Goal: Task Accomplishment & Management: Manage account settings

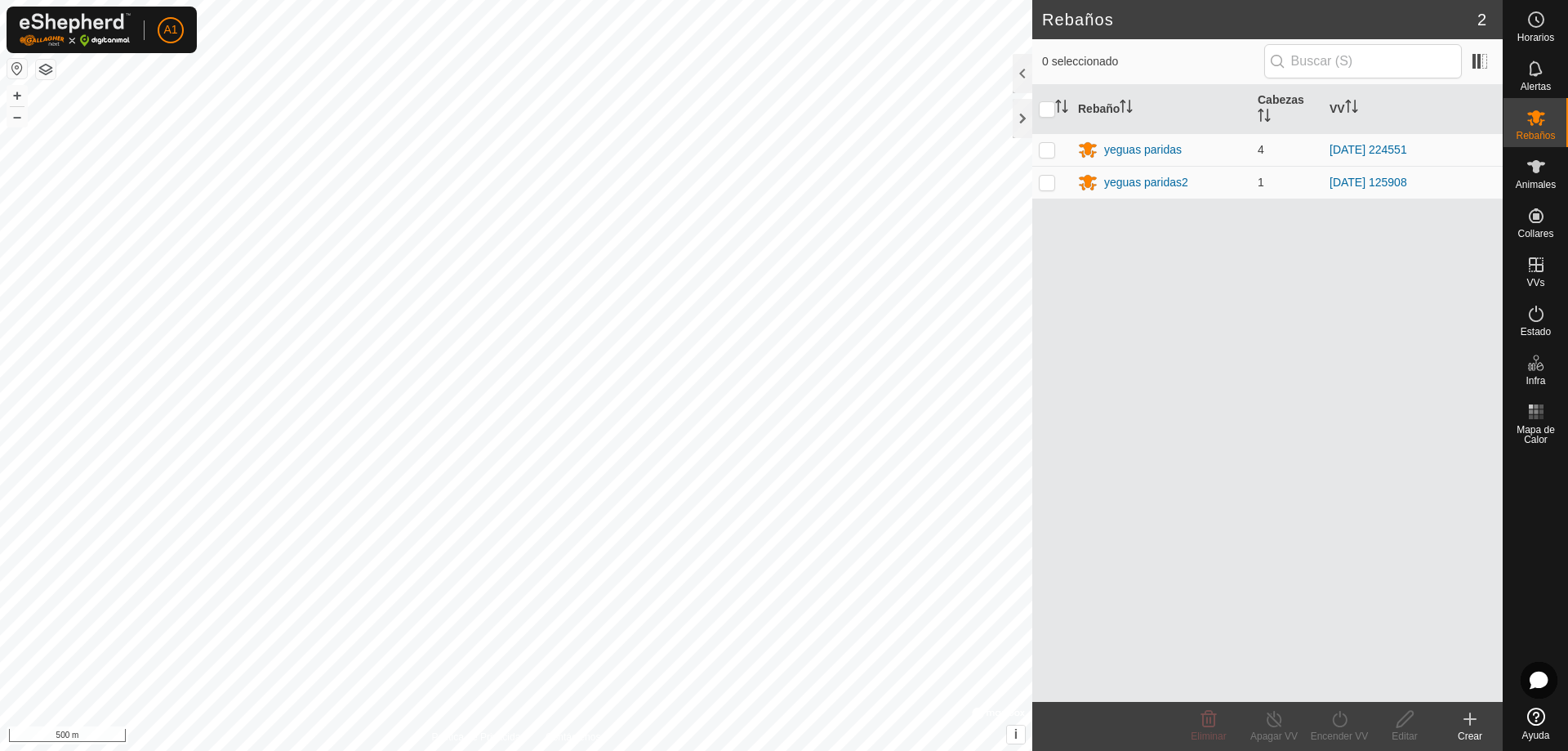
drag, startPoint x: 0, startPoint y: 0, endPoint x: 1492, endPoint y: 512, distance: 1577.4
click at [1492, 512] on div "Rebaño Cabezas VV yeguas paridas 4 [DATE] 224551 yeguas paridas2 1 [DATE] 125908" at bounding box center [1267, 393] width 470 height 616
click at [742, 750] on html "A1 Horarios Alertas Rebaños Animales Collares VVs Estado Infra Mapa de Calor Ay…" at bounding box center [784, 376] width 1568 height 751
click at [662, 750] on html "A1 Horarios Alertas Rebaños Animales Collares VVs Estado Infra Mapa de Calor Ay…" at bounding box center [784, 376] width 1568 height 751
click at [925, 750] on html "A1 Horarios Alertas Rebaños Animales Collares VVs Estado Infra Mapa de Calor Ay…" at bounding box center [784, 376] width 1568 height 751
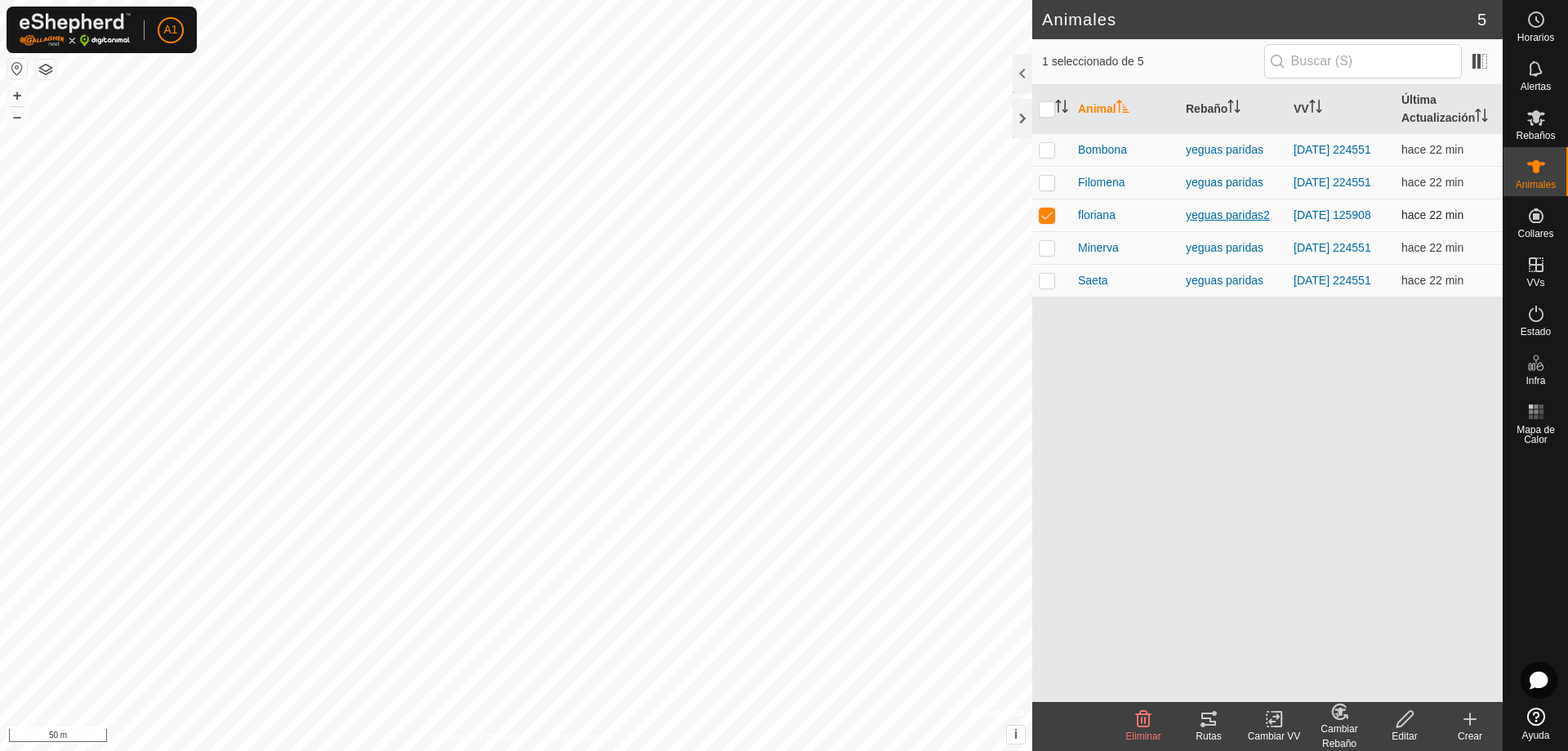
click at [1205, 223] on div "yeguas paridas2" at bounding box center [1232, 215] width 94 height 17
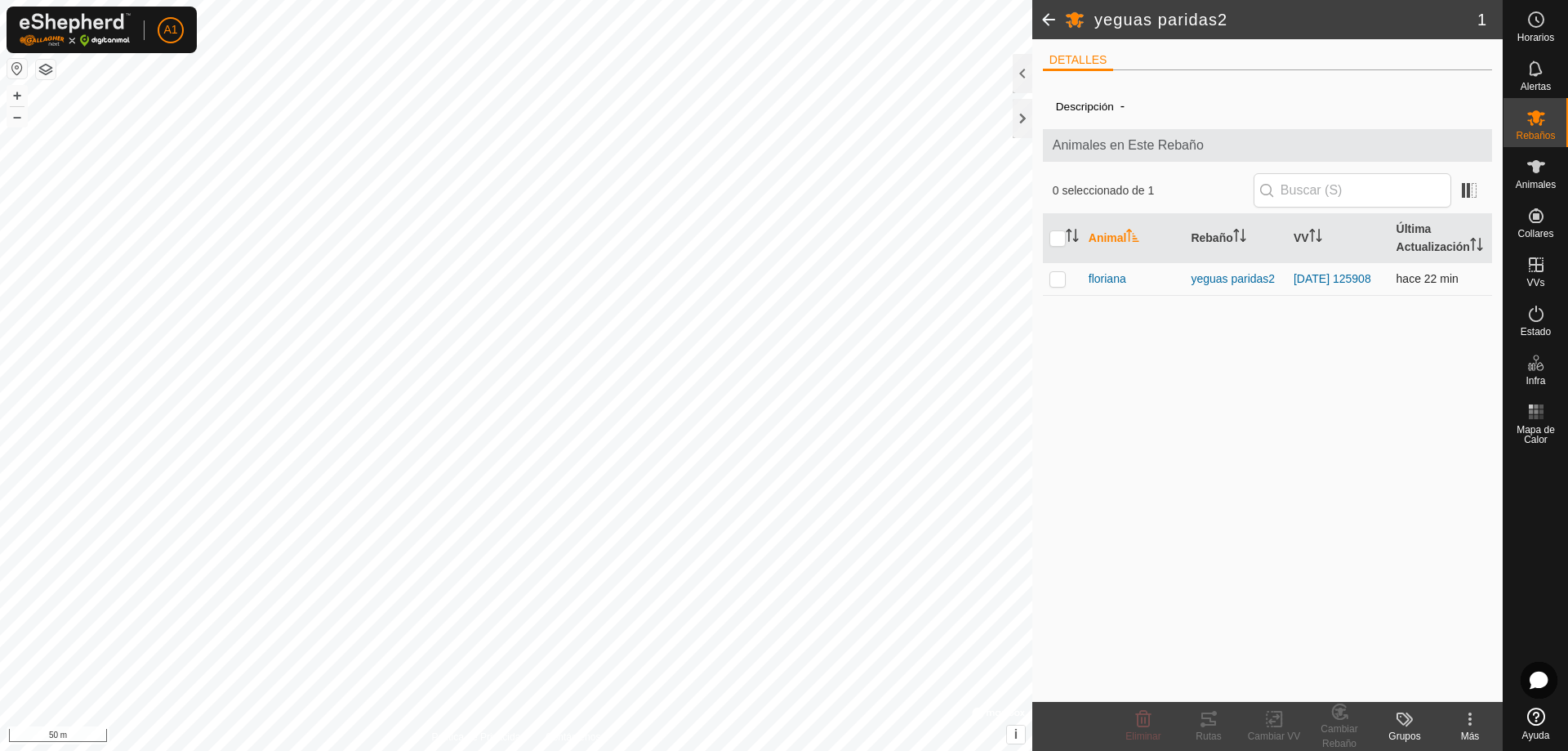
click at [1055, 285] on p-checkbox at bounding box center [1057, 278] width 16 height 13
checkbox input "true"
click at [1528, 124] on icon at bounding box center [1535, 117] width 19 height 19
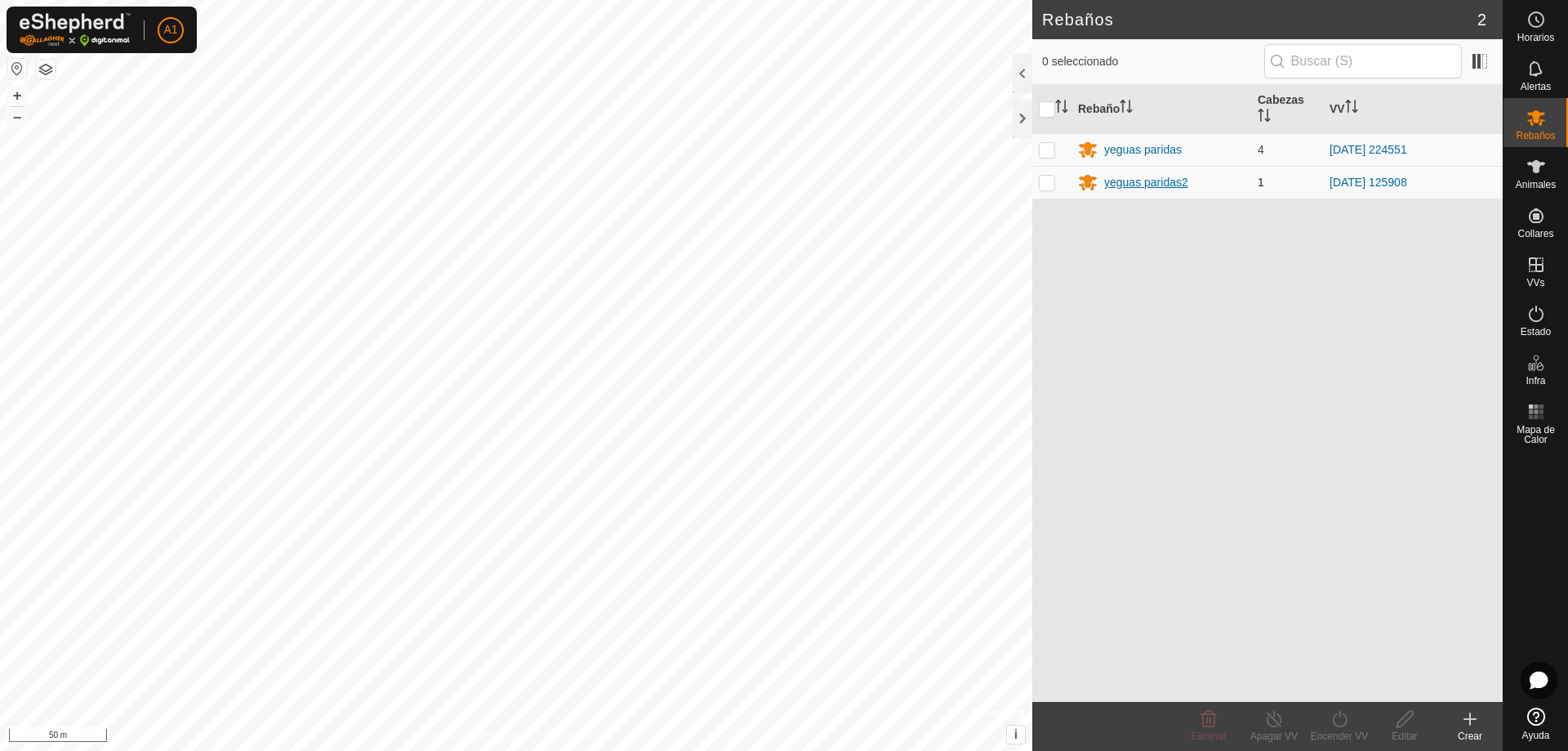
click at [1173, 179] on div "yeguas paridas2" at bounding box center [1146, 182] width 84 height 17
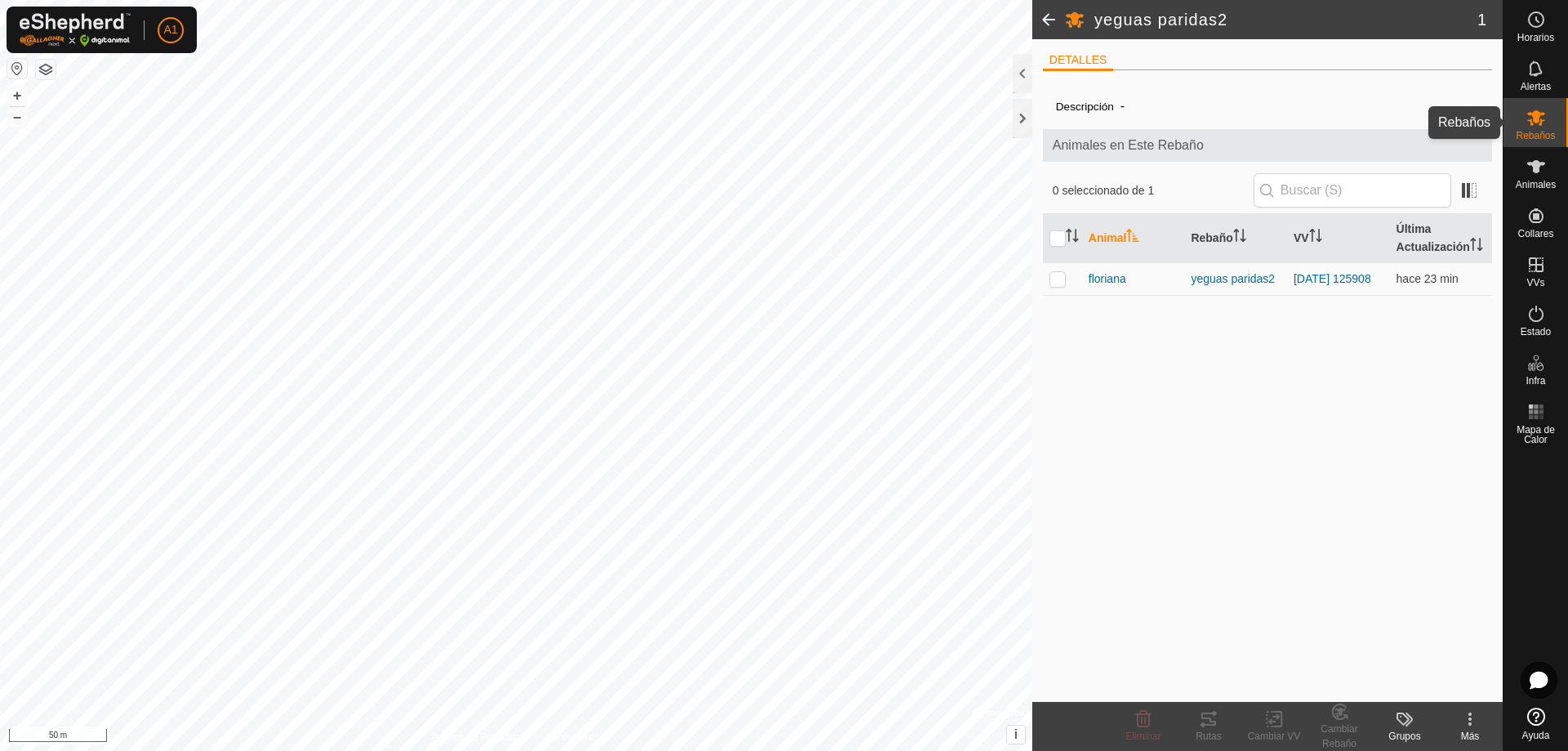
click at [1563, 117] on div "Rebaños" at bounding box center [1535, 123] width 64 height 49
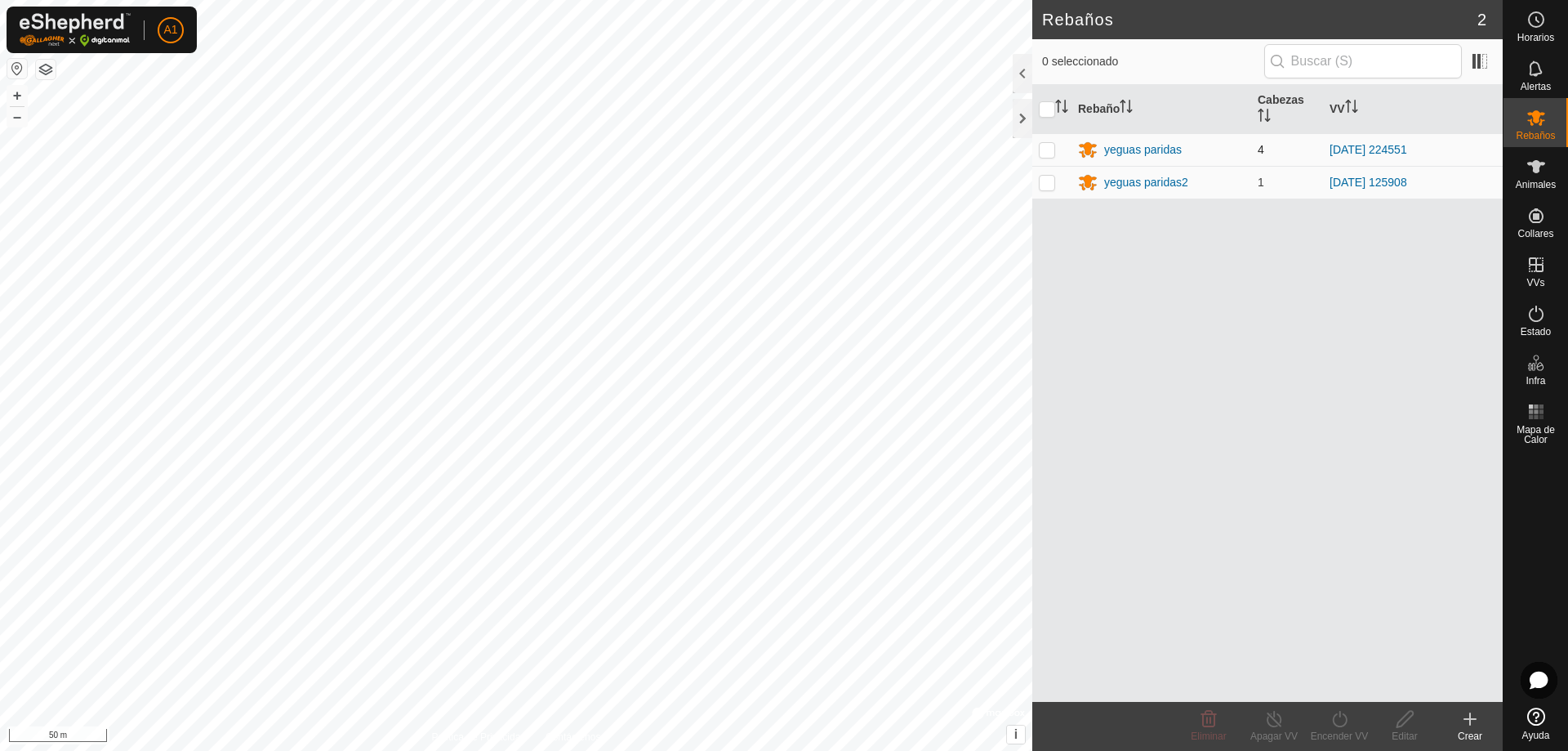
click at [1045, 153] on p-checkbox at bounding box center [1047, 149] width 16 height 13
click at [1046, 153] on p-checkbox at bounding box center [1047, 149] width 16 height 13
checkbox input "false"
click at [1050, 184] on p-checkbox at bounding box center [1047, 182] width 16 height 13
checkbox input "true"
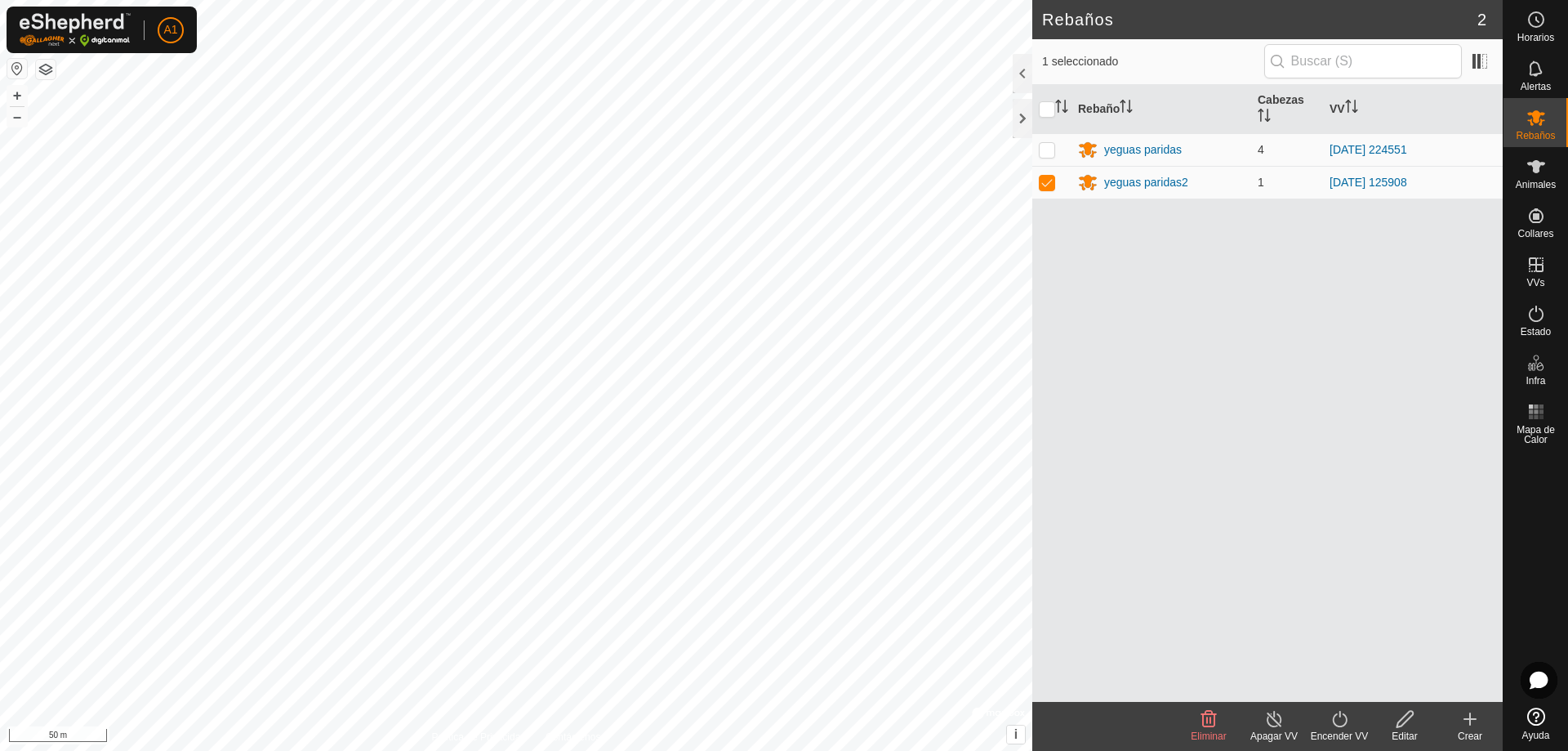
click at [1270, 722] on icon at bounding box center [1274, 718] width 20 height 19
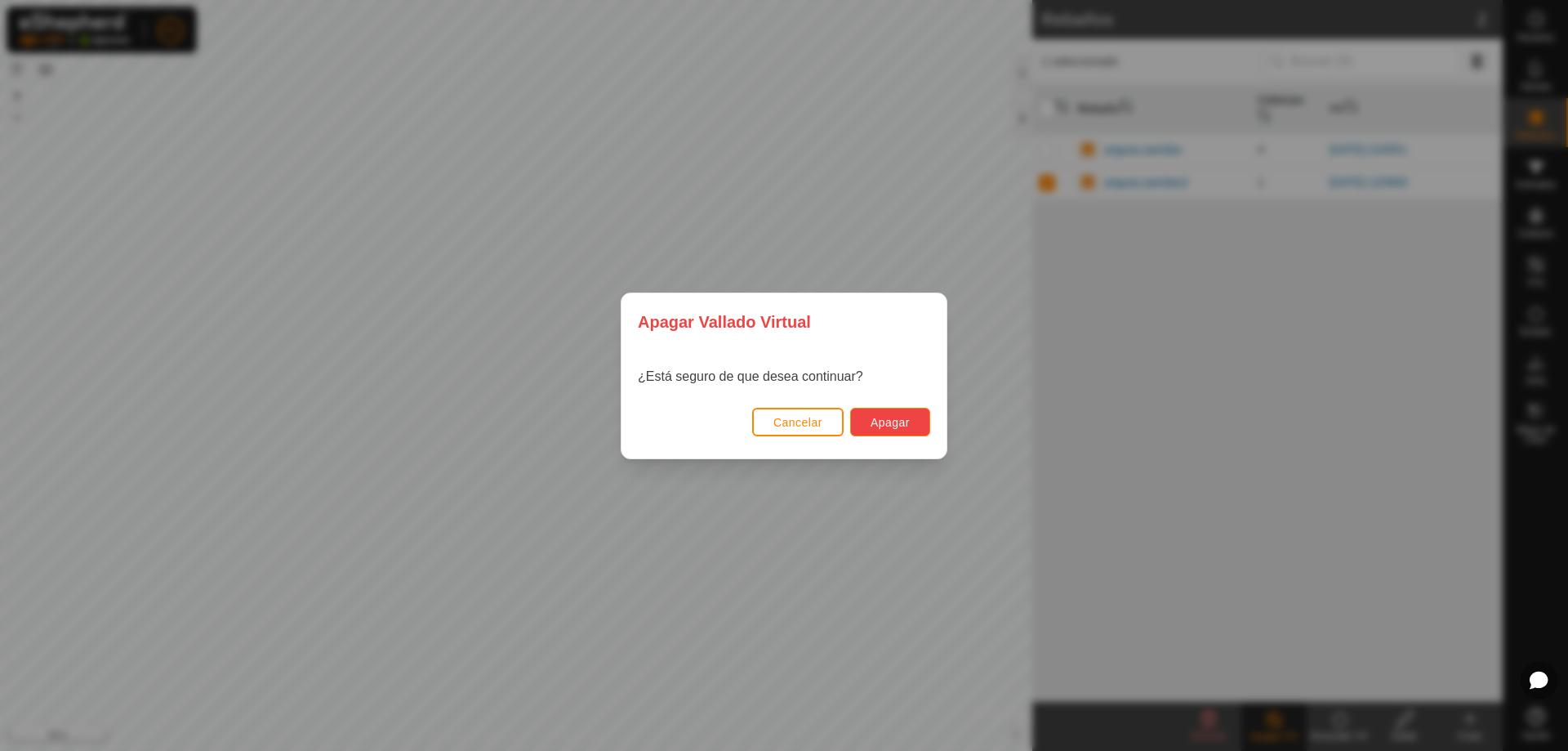
click at [891, 418] on span "Apagar" at bounding box center [890, 422] width 39 height 13
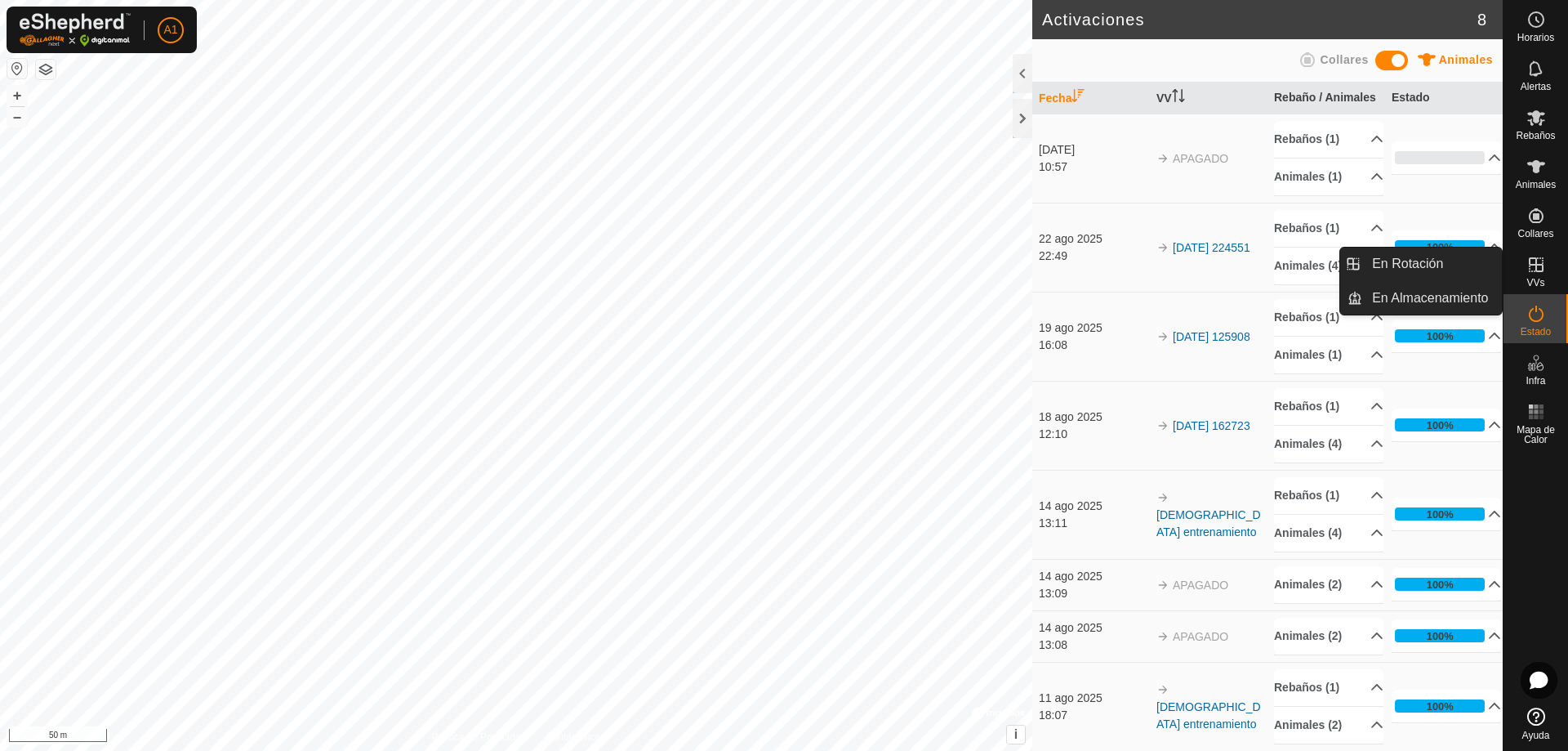
click at [1543, 267] on icon at bounding box center [1535, 264] width 19 height 19
click at [1420, 274] on link "En Rotación" at bounding box center [1432, 264] width 140 height 33
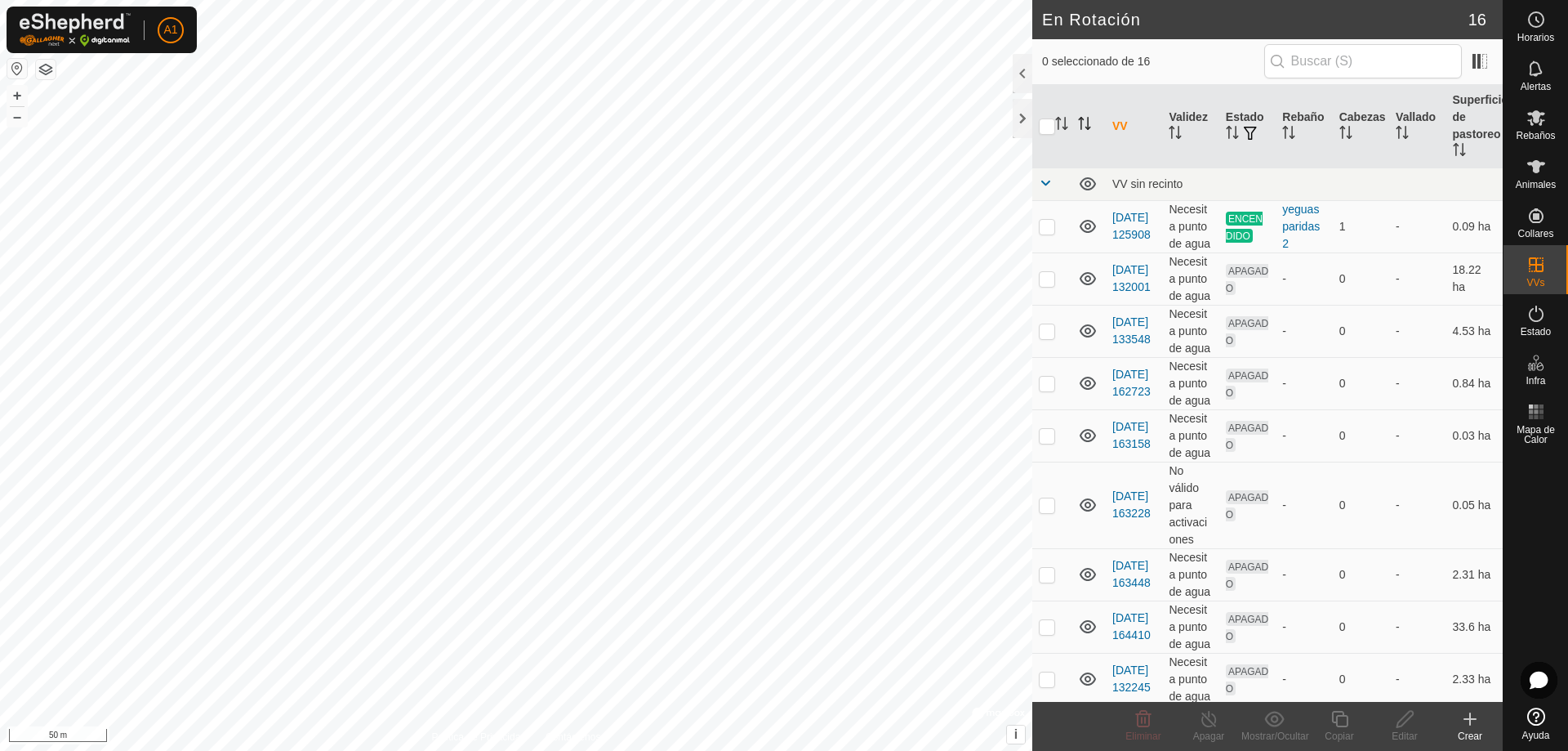
click at [1092, 105] on th at bounding box center [1087, 126] width 34 height 83
click at [1478, 735] on div "Crear" at bounding box center [1469, 736] width 65 height 15
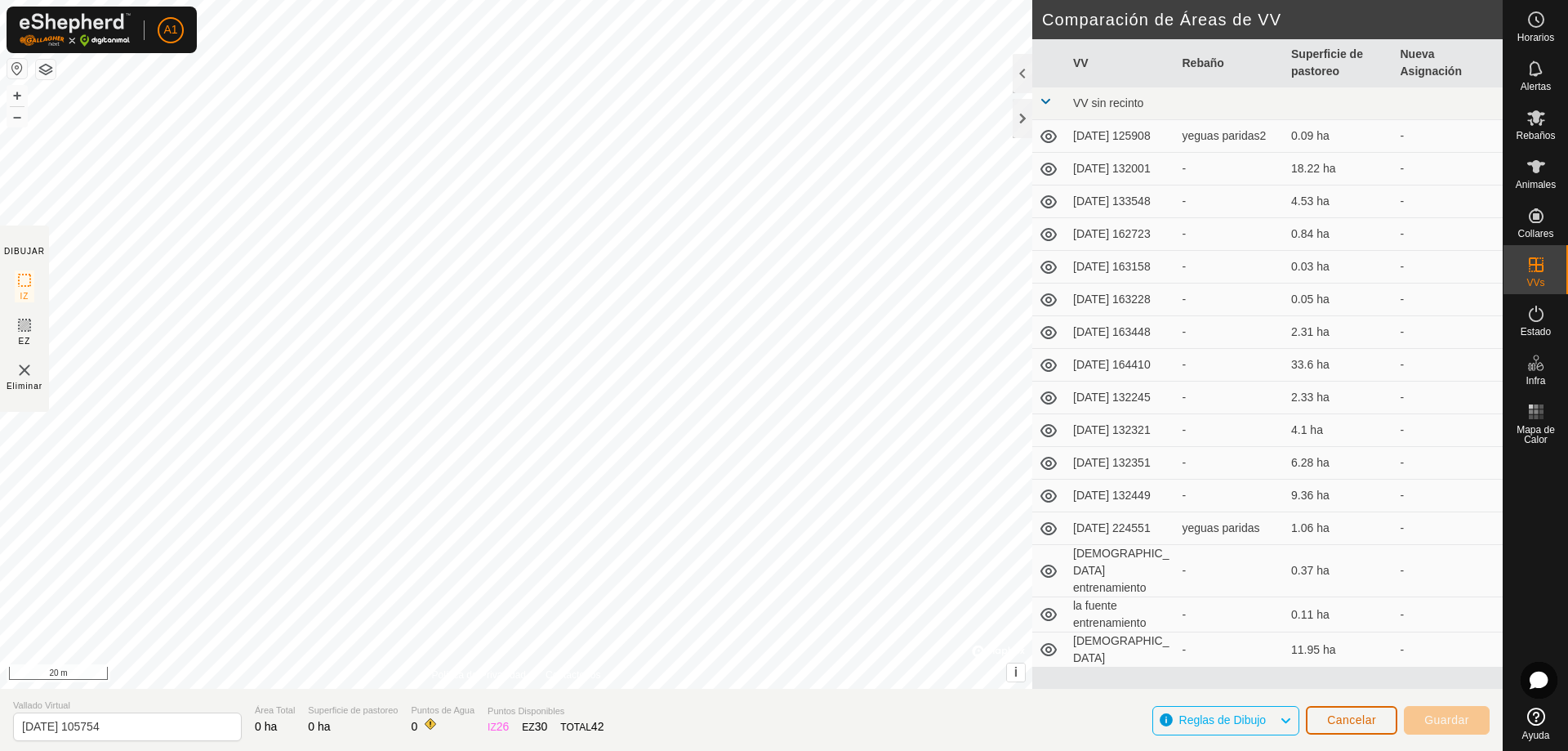
click at [1362, 714] on span "Cancelar" at bounding box center [1351, 720] width 49 height 13
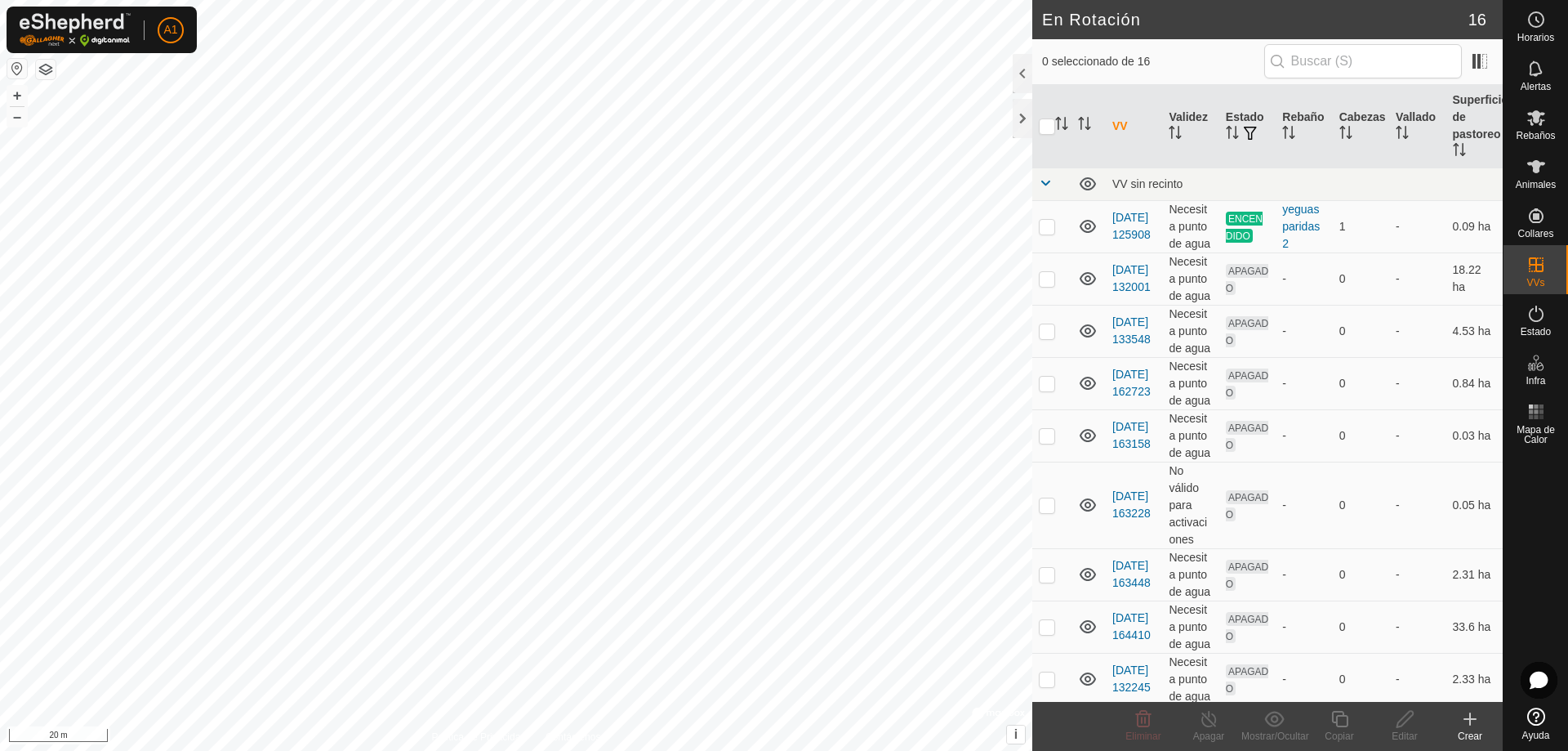
click at [1471, 727] on icon at bounding box center [1469, 718] width 19 height 19
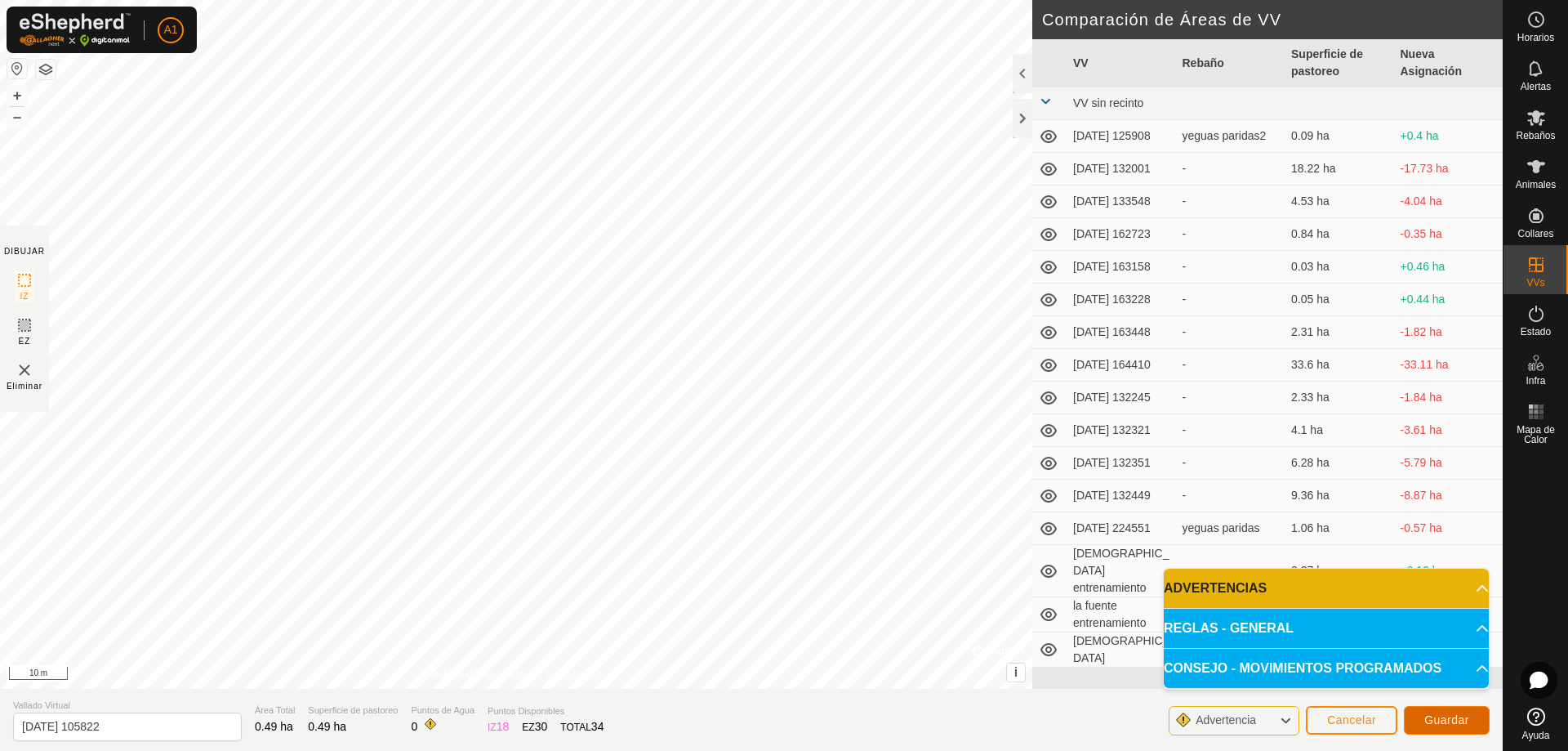
click at [1457, 721] on span "Guardar" at bounding box center [1446, 720] width 45 height 13
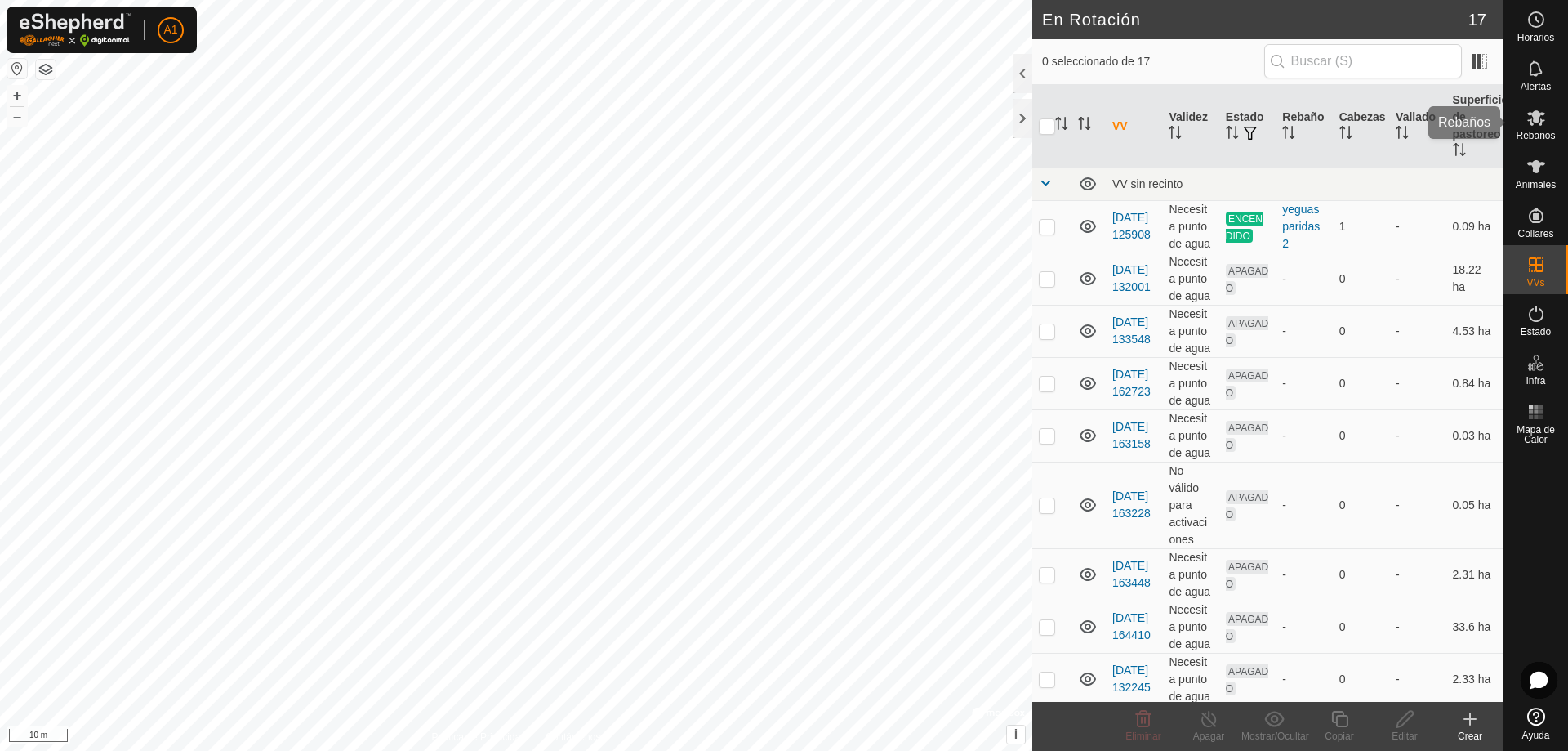
click at [1533, 129] on es-mob-svg-icon at bounding box center [1536, 117] width 29 height 27
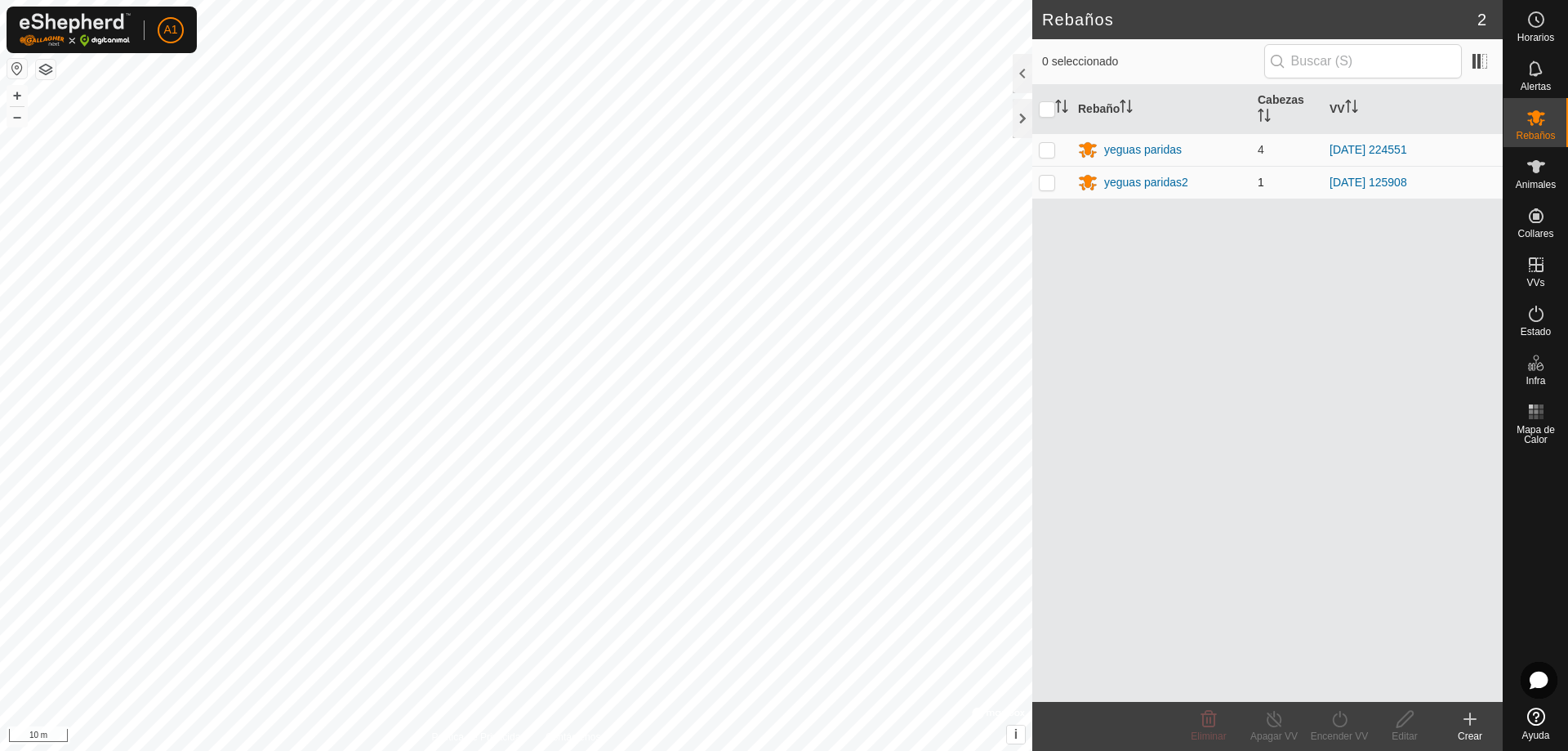
click at [1044, 185] on p-checkbox at bounding box center [1047, 182] width 16 height 13
checkbox input "true"
click at [1342, 722] on icon at bounding box center [1339, 718] width 20 height 19
click at [1349, 641] on link "Más tarde" at bounding box center [1388, 648] width 162 height 33
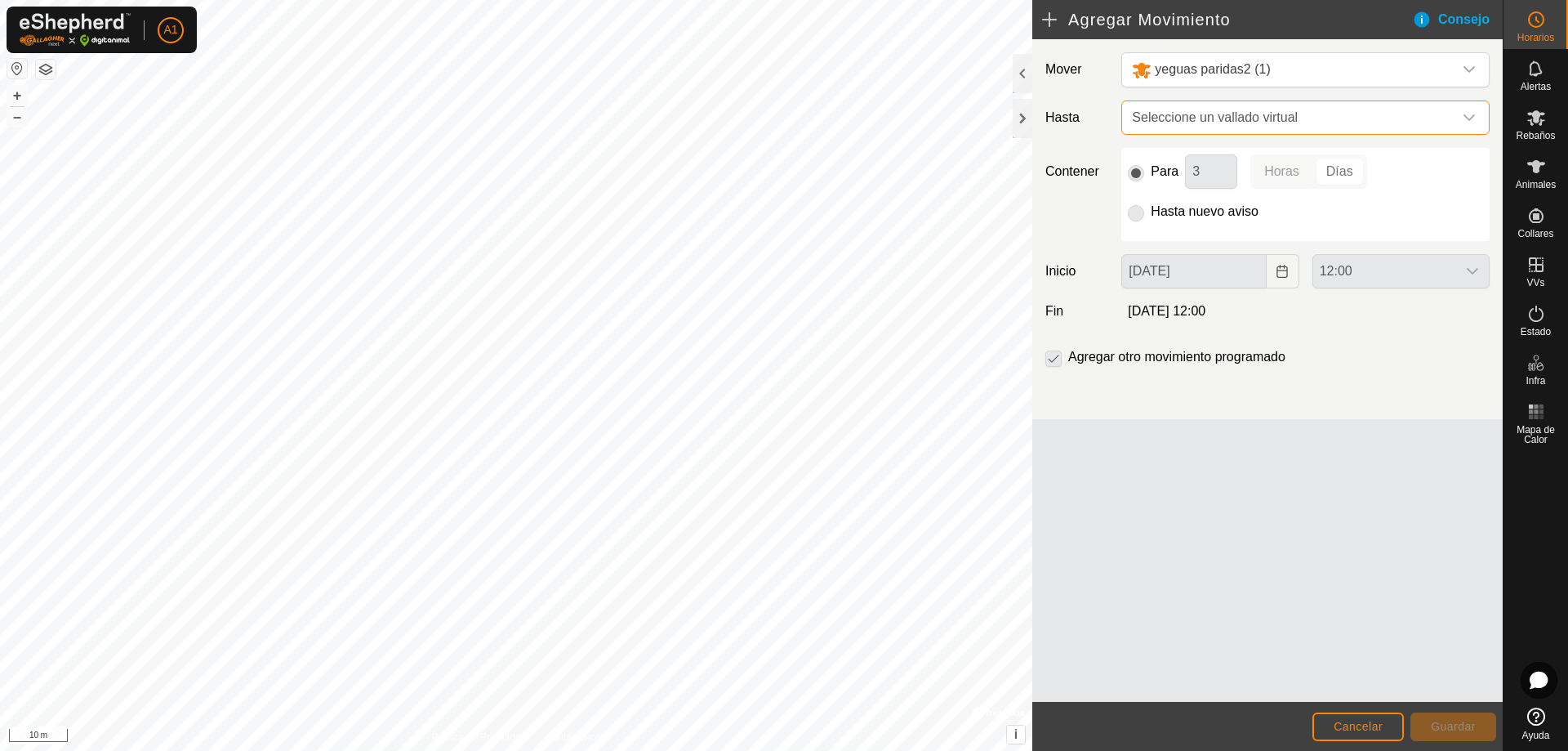
click at [1173, 124] on span "Seleccione un vallado virtual" at bounding box center [1289, 118] width 328 height 33
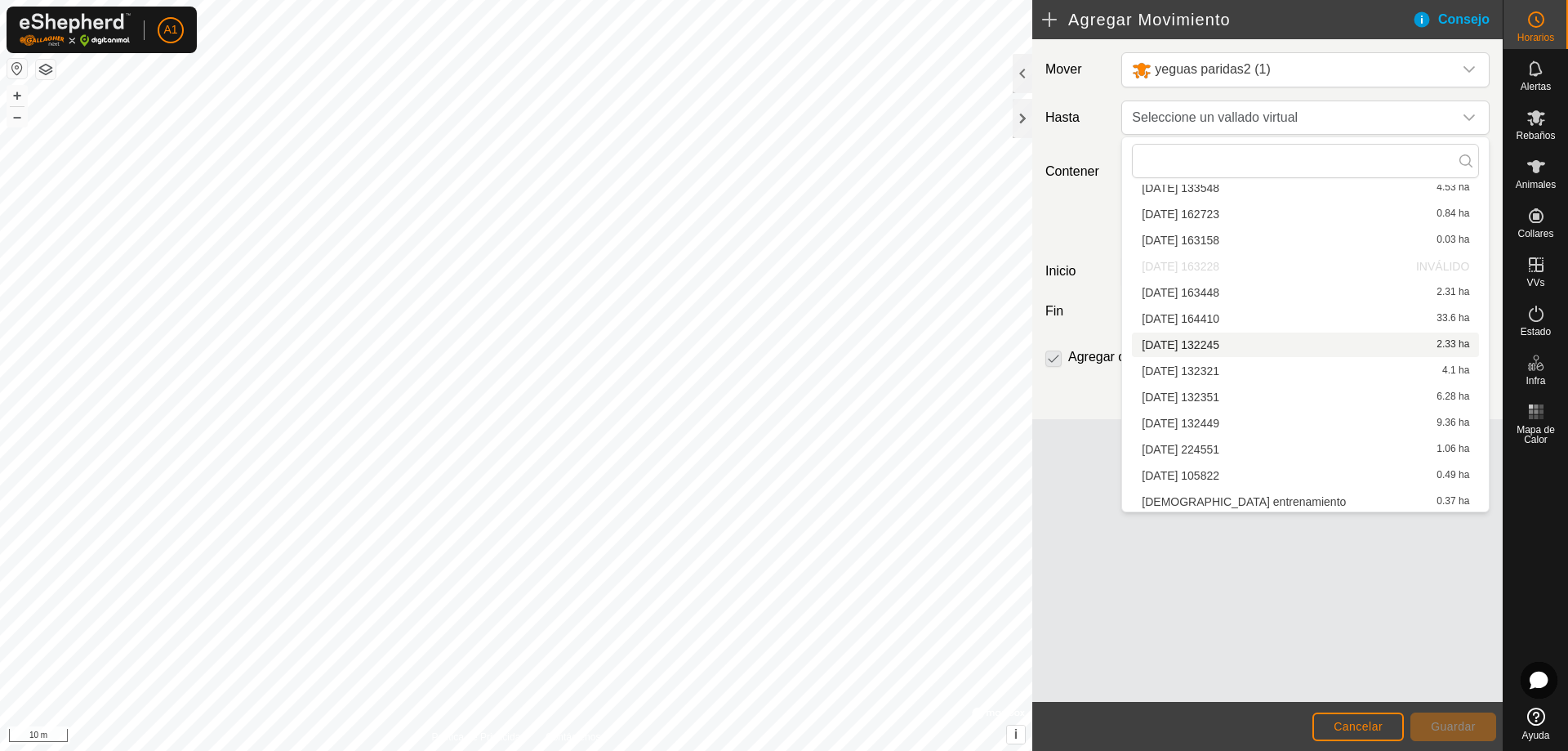
scroll to position [154, 0]
click at [1188, 423] on li "[DATE] 105822 0.49 ha" at bounding box center [1304, 420] width 347 height 25
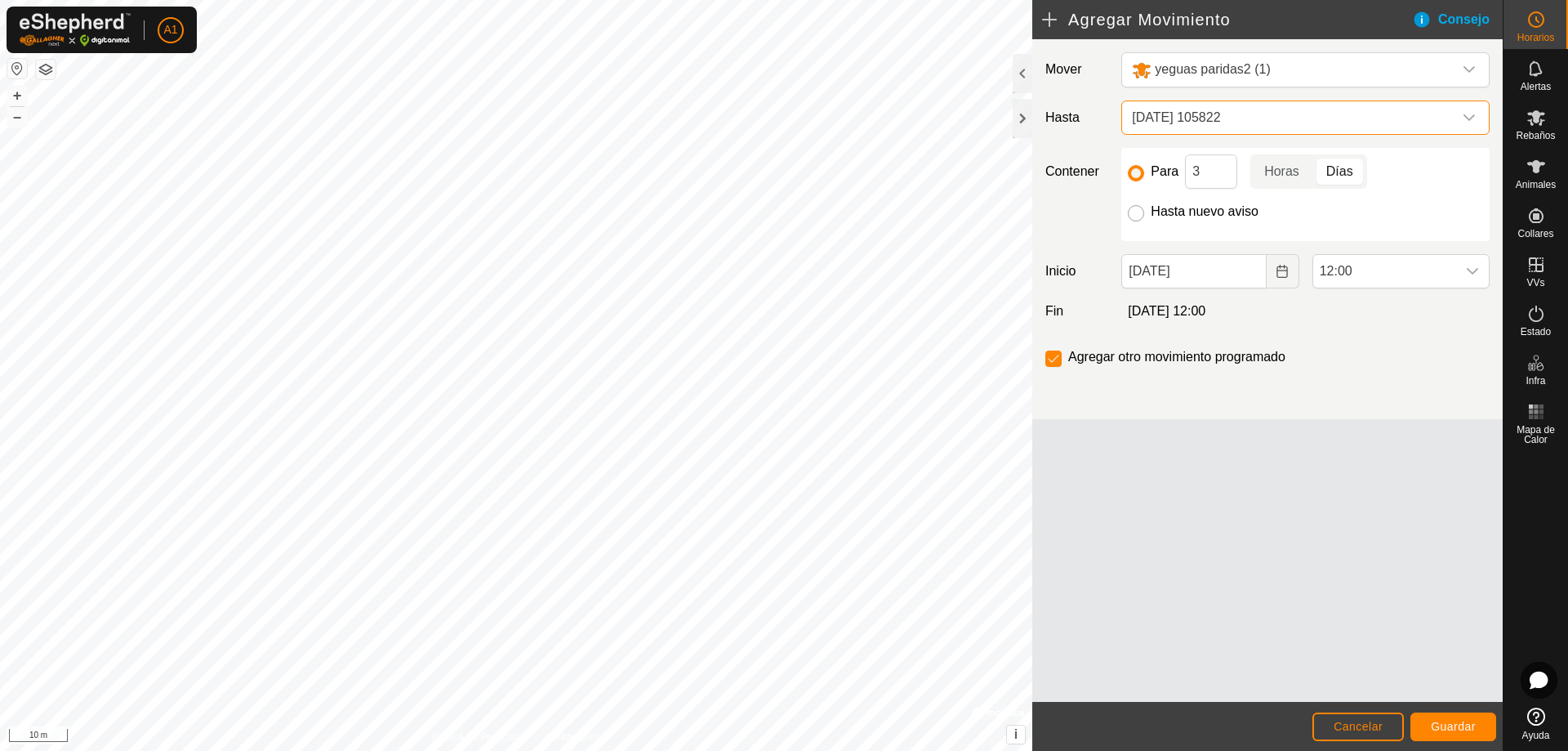
click at [1133, 215] on input "Hasta nuevo aviso" at bounding box center [1136, 213] width 16 height 16
radio input "true"
checkbox input "false"
click at [1478, 278] on div "dropdown trigger" at bounding box center [1472, 271] width 33 height 33
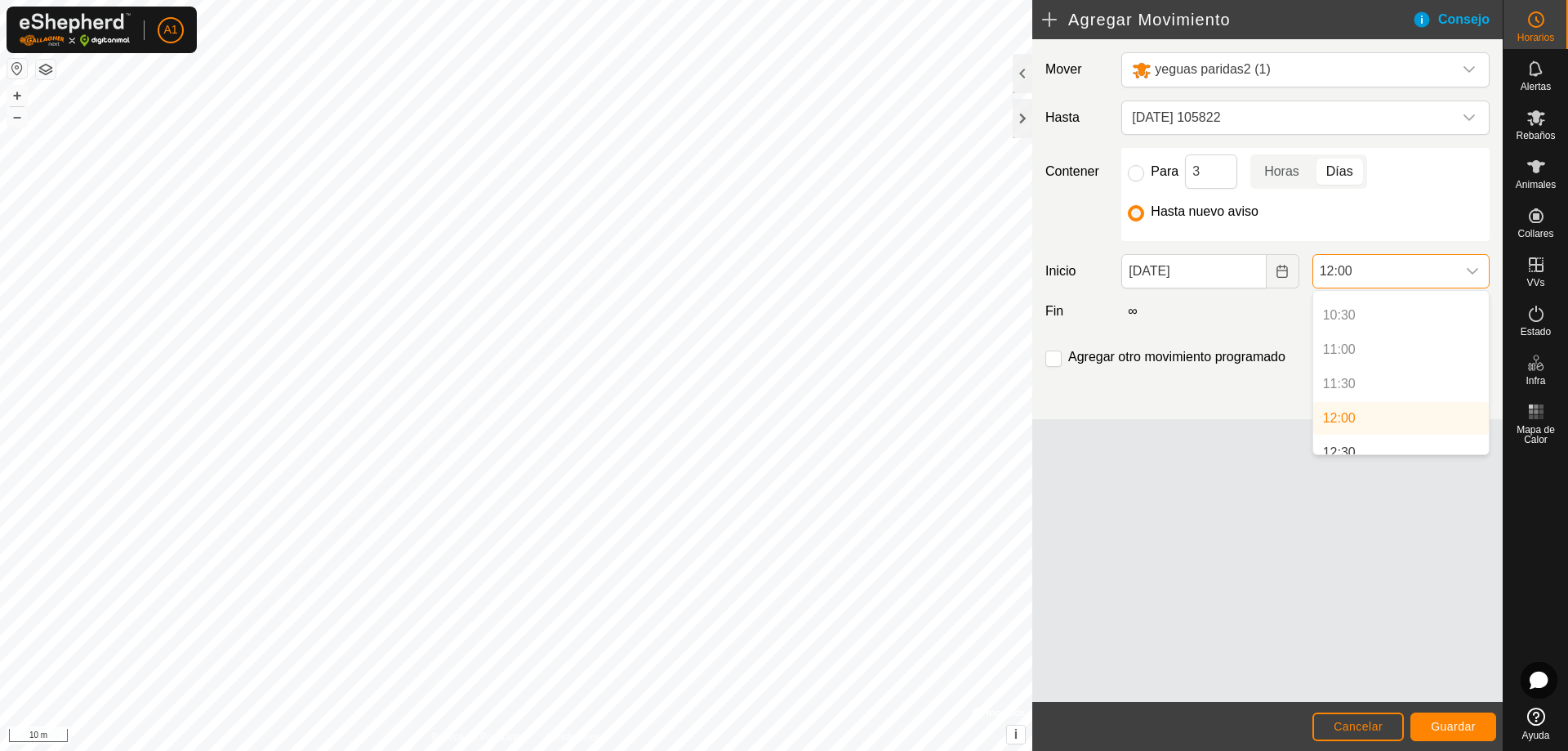
scroll to position [692, 0]
click at [1360, 413] on p-selectitem "11:30" at bounding box center [1400, 404] width 176 height 33
click at [1346, 396] on p-selectitem "11:30" at bounding box center [1400, 404] width 176 height 33
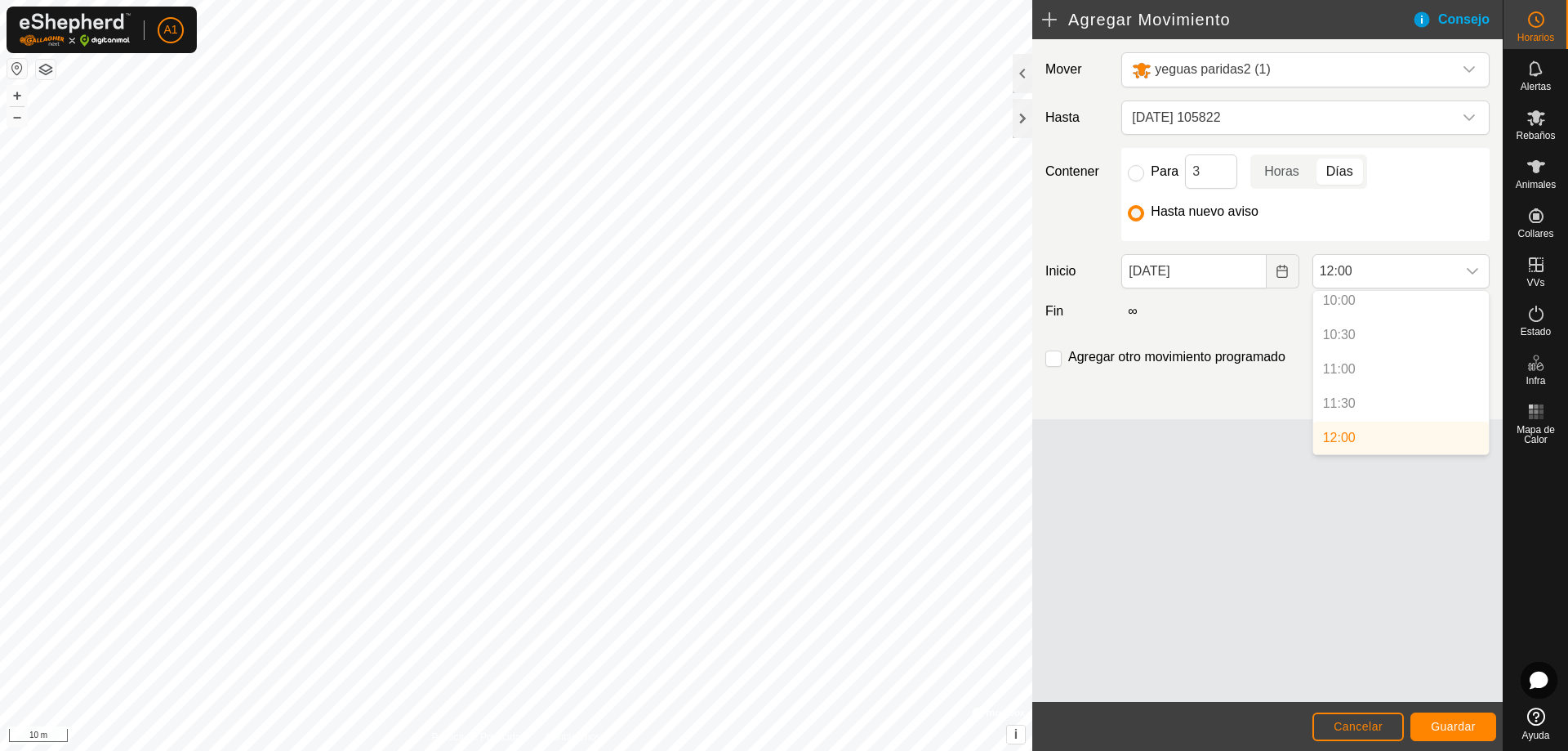
click at [1346, 408] on p-selectitem "11:30" at bounding box center [1400, 404] width 176 height 33
click at [1355, 437] on li "12:00" at bounding box center [1400, 438] width 176 height 33
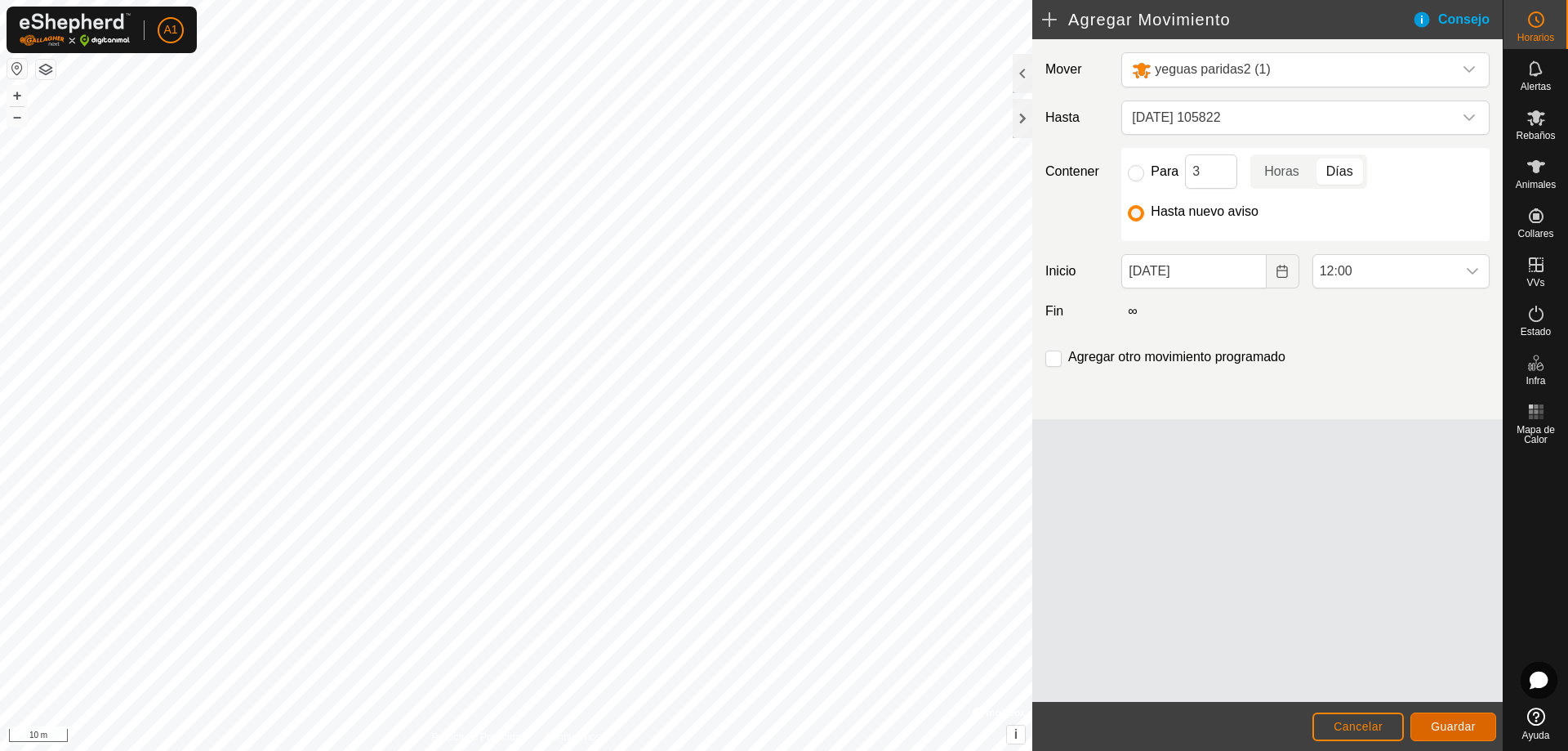
click at [1477, 734] on button "Guardar" at bounding box center [1453, 726] width 86 height 28
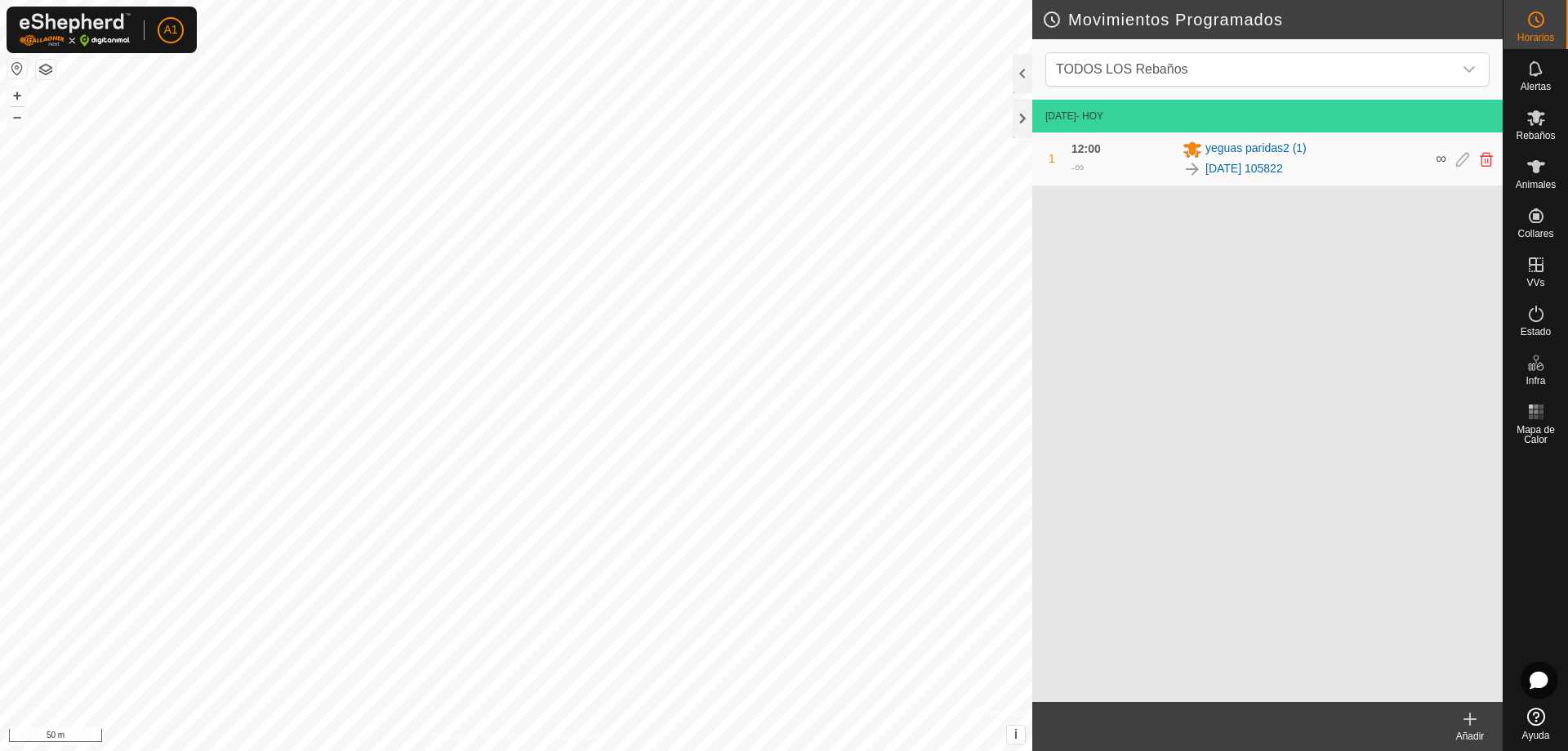
click at [715, 0] on html "A1 Horarios Alertas Rebaños Animales Collares VVs Estado Infra Mapa de Calor Ay…" at bounding box center [784, 376] width 1568 height 751
click at [1544, 131] on span "Rebaños" at bounding box center [1534, 136] width 39 height 10
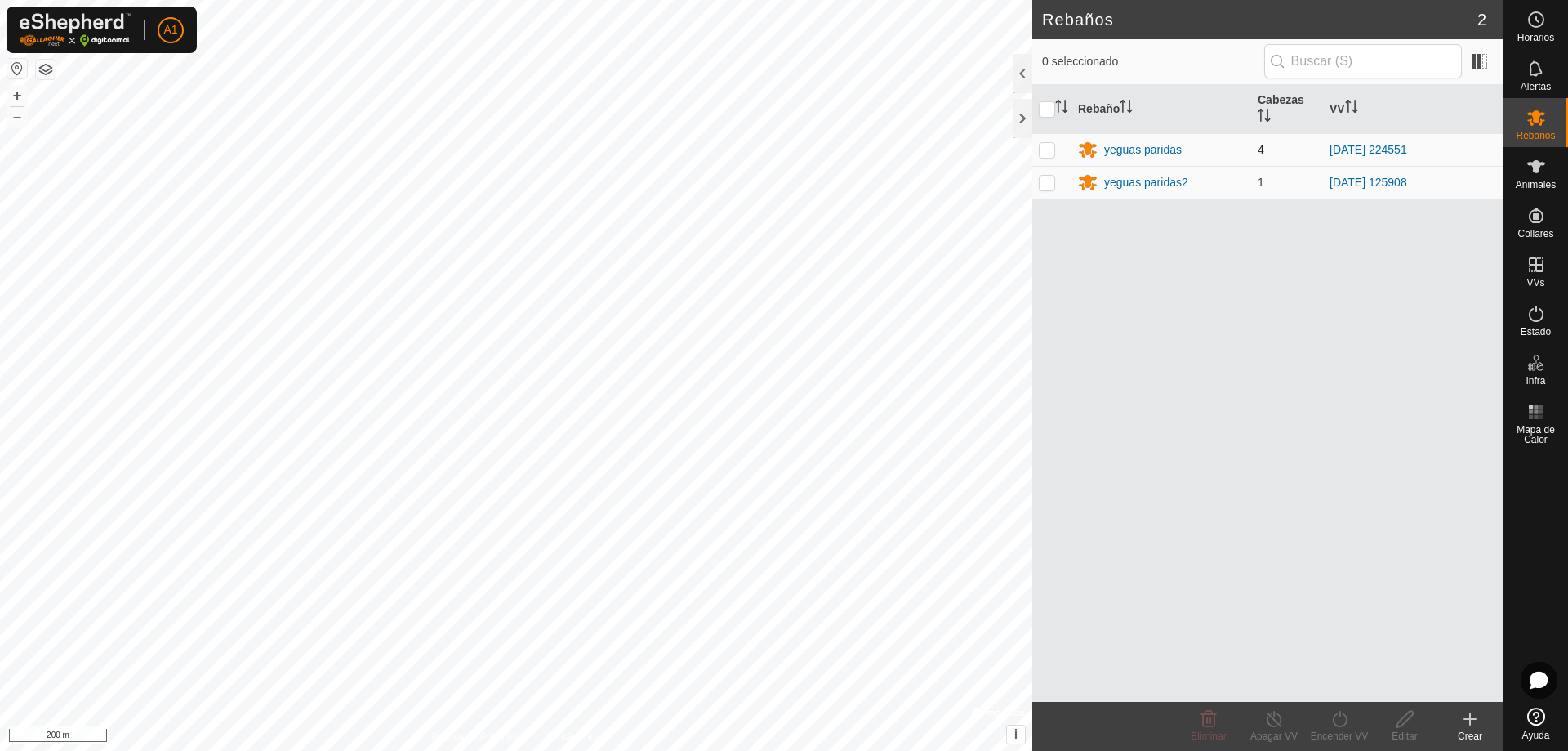
click at [1046, 153] on p-checkbox at bounding box center [1047, 149] width 16 height 13
checkbox input "true"
click at [1281, 733] on div "Apagar VV" at bounding box center [1273, 736] width 65 height 15
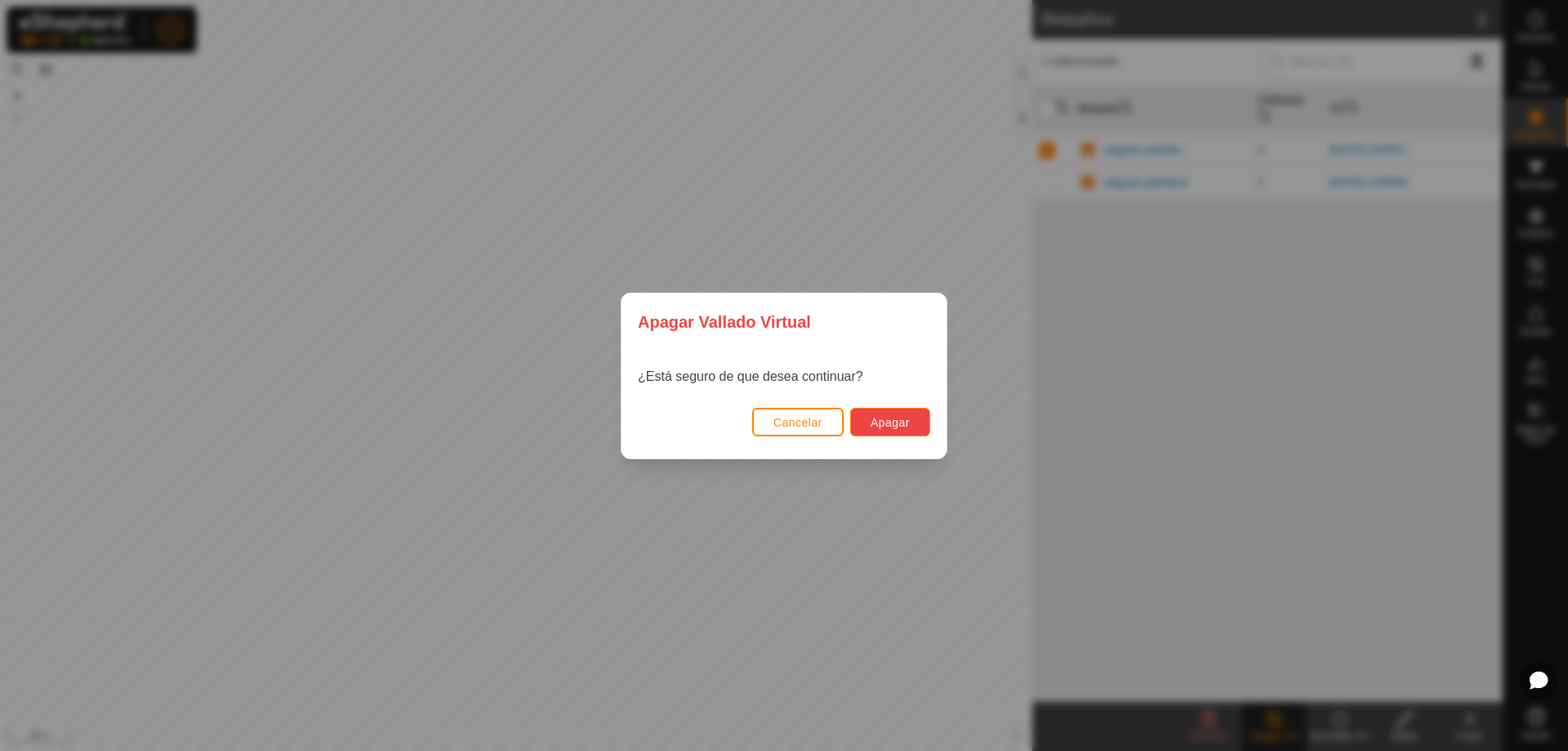
click at [913, 427] on button "Apagar" at bounding box center [890, 421] width 80 height 28
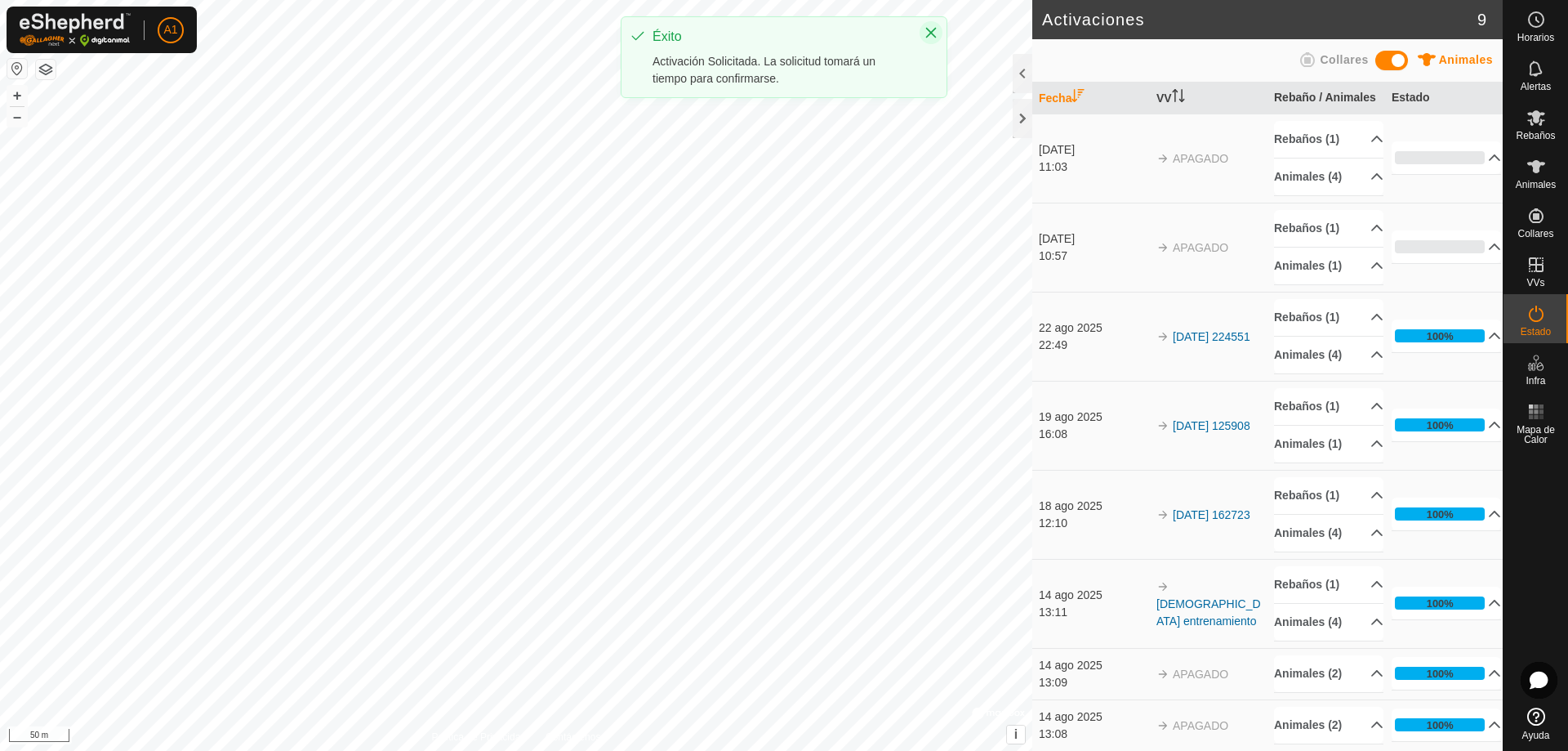
click at [932, 30] on icon "Close" at bounding box center [931, 33] width 13 height 13
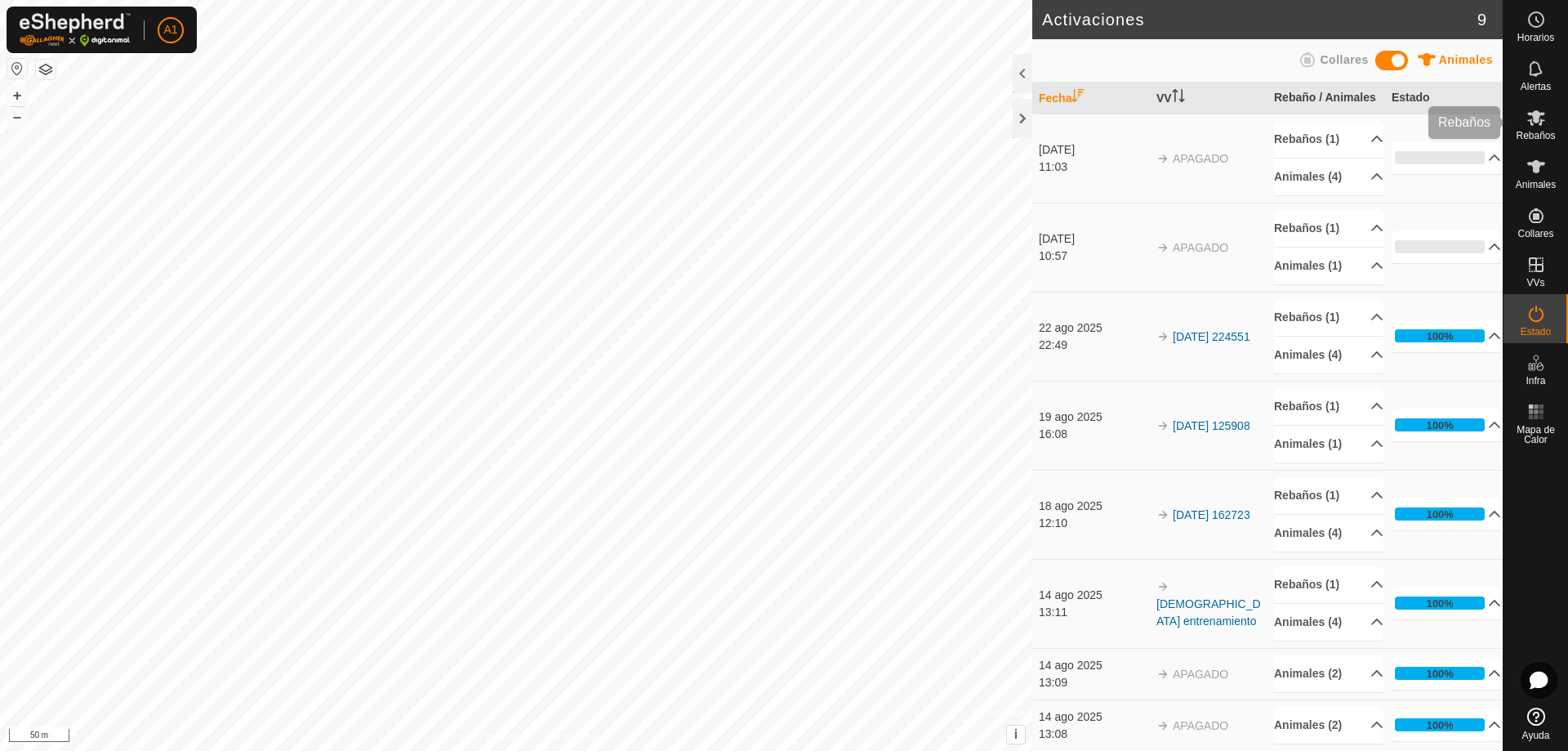
click at [1543, 132] on span "Rebaños" at bounding box center [1534, 136] width 39 height 10
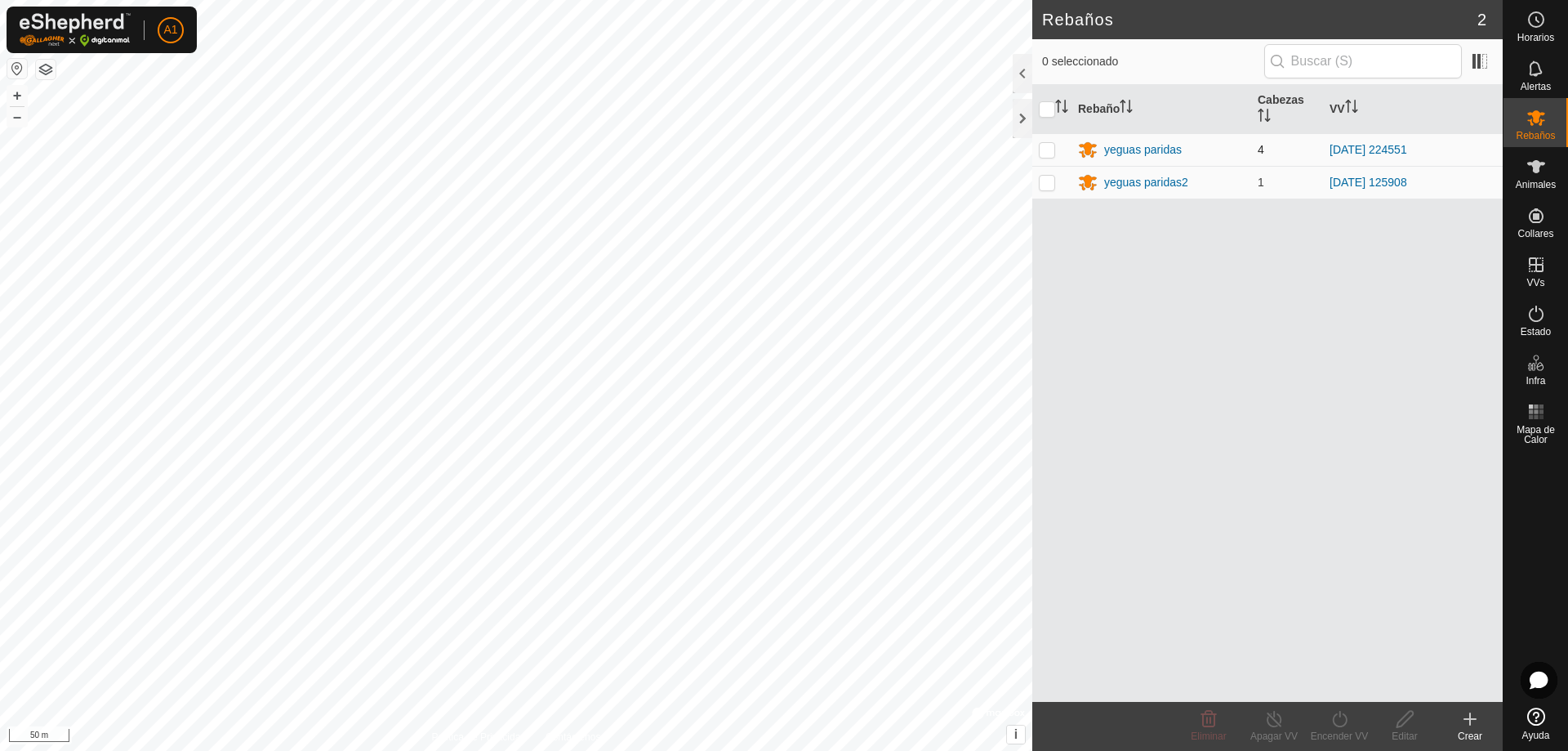
click at [1048, 153] on p-checkbox at bounding box center [1047, 149] width 16 height 13
checkbox input "true"
click at [1340, 722] on icon at bounding box center [1339, 718] width 20 height 19
click at [1371, 656] on link "Más tarde" at bounding box center [1388, 648] width 162 height 33
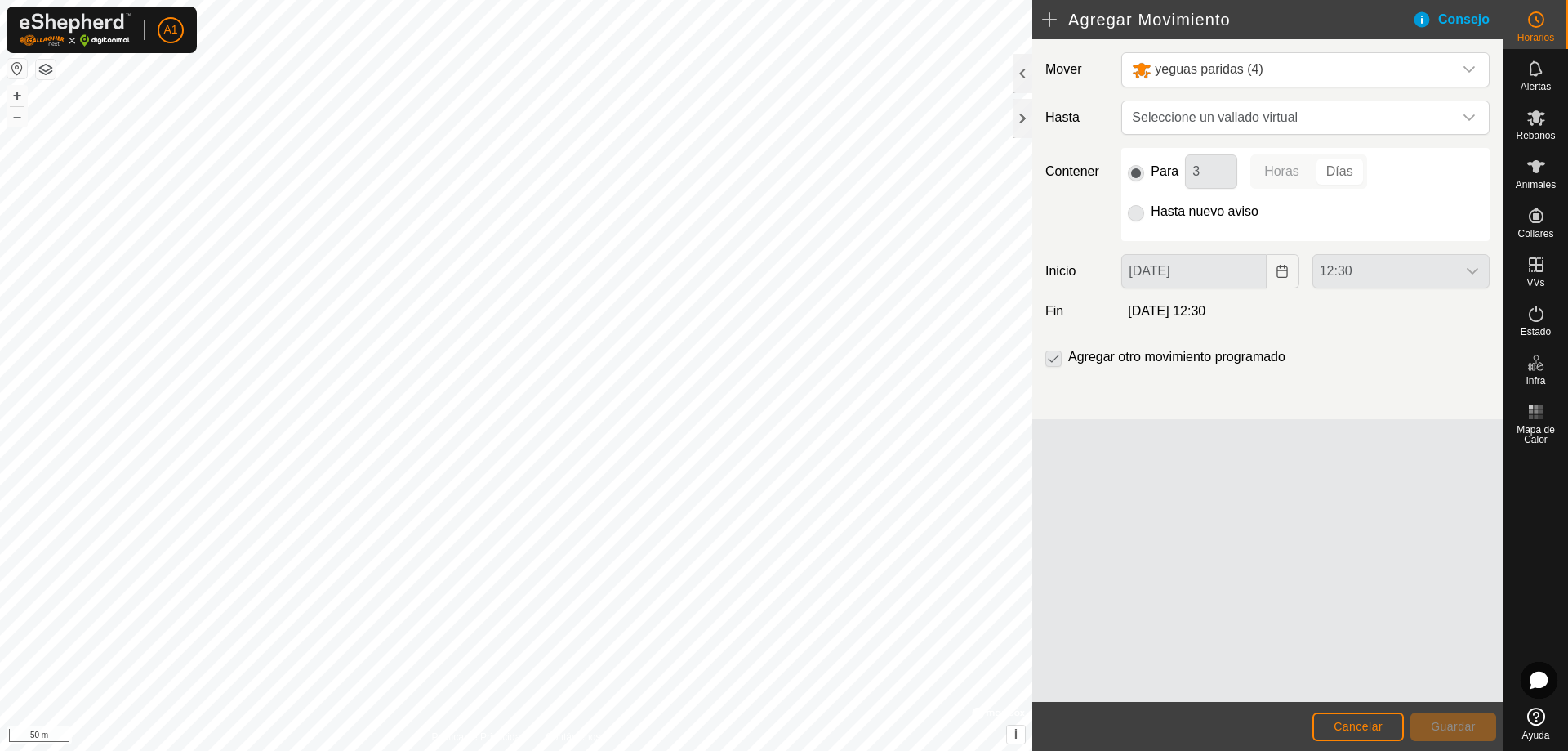
click at [1141, 212] on p-radiobutton at bounding box center [1136, 211] width 16 height 19
click at [1137, 175] on p-radiobutton at bounding box center [1136, 171] width 16 height 19
click at [1166, 124] on span "Seleccione un vallado virtual" at bounding box center [1289, 118] width 328 height 33
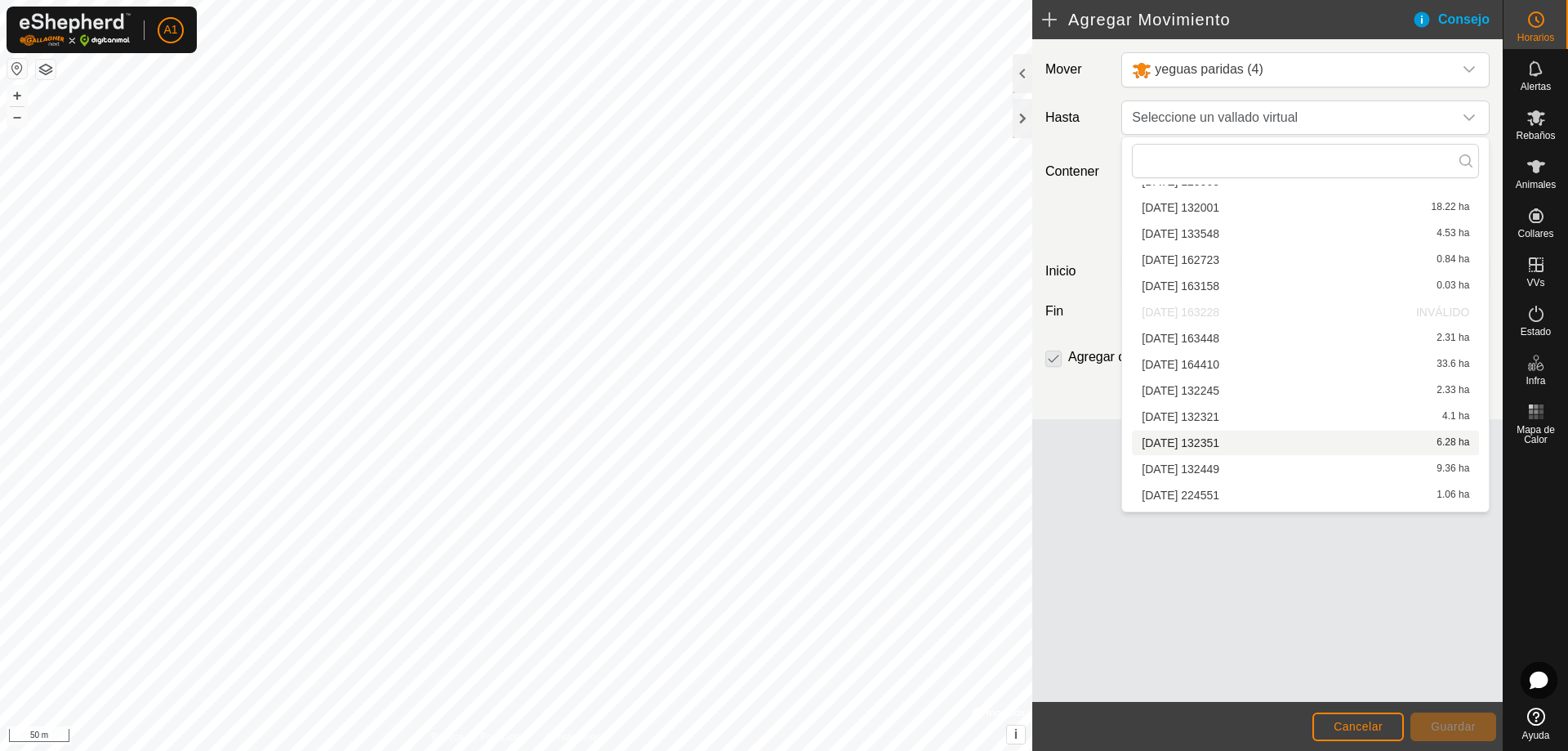
scroll to position [82, 0]
click at [1231, 439] on li "[DATE] 132449 9.36 ha" at bounding box center [1304, 440] width 347 height 25
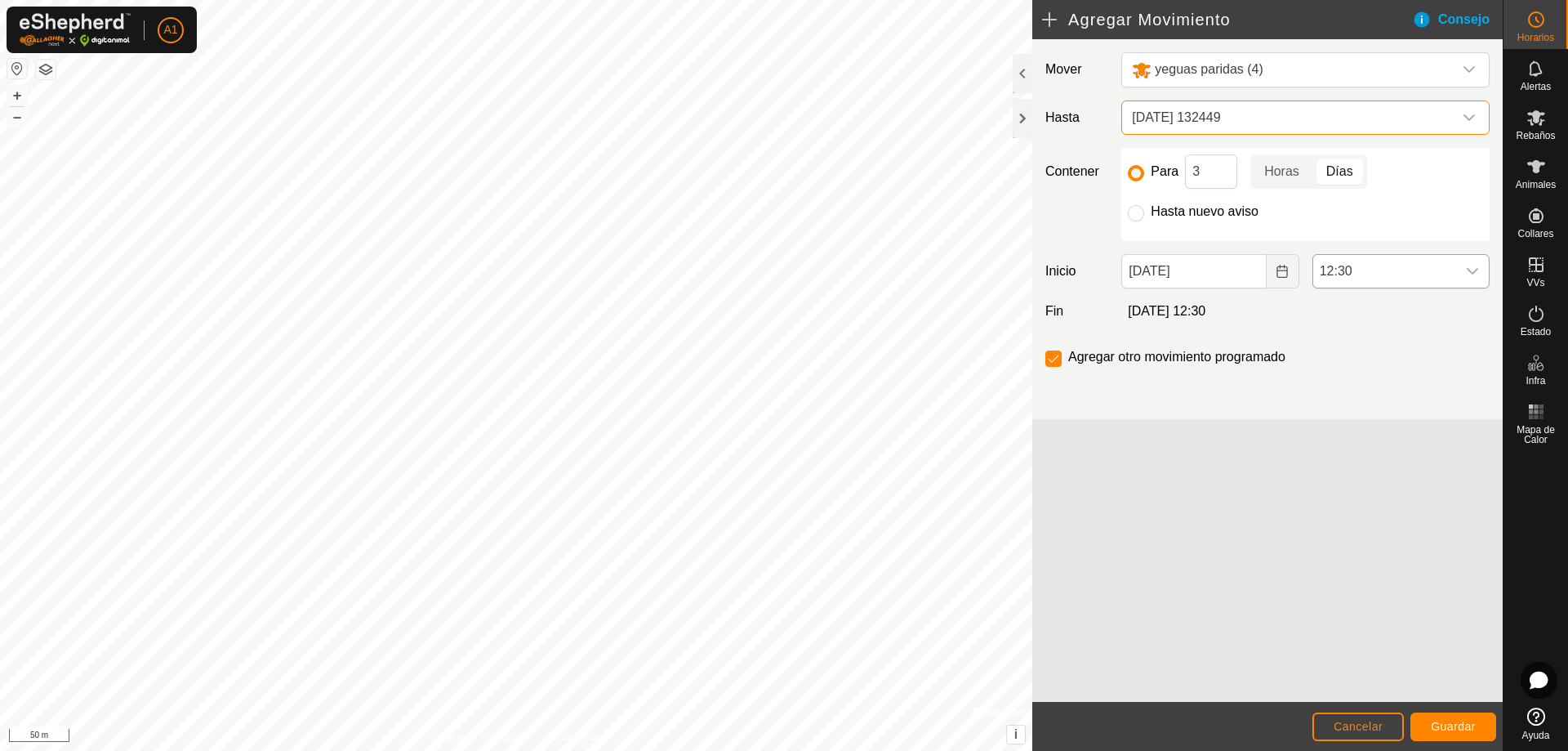
click at [1452, 278] on span "12:30" at bounding box center [1384, 271] width 143 height 33
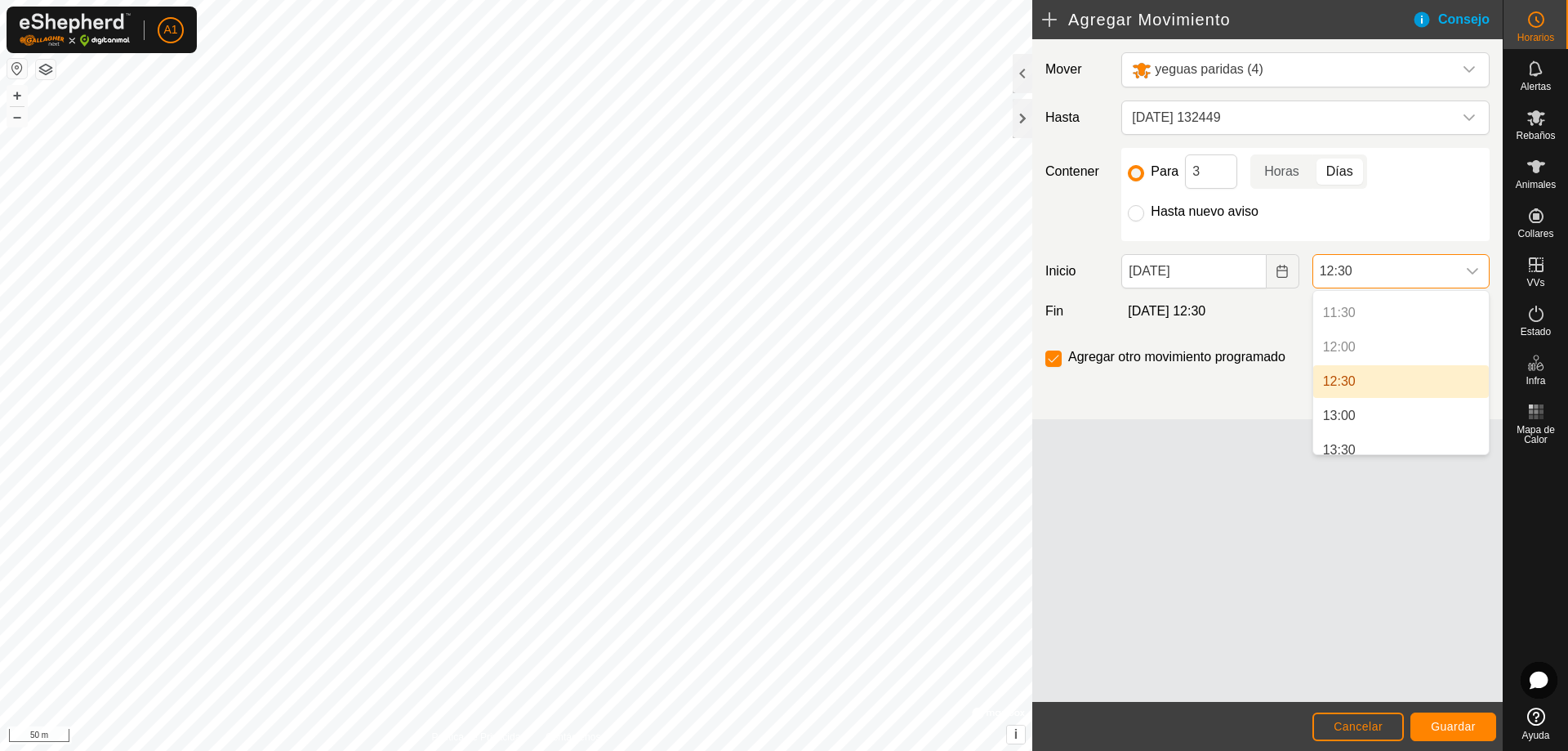
scroll to position [809, 0]
click at [1395, 350] on li "12:30" at bounding box center [1400, 356] width 176 height 33
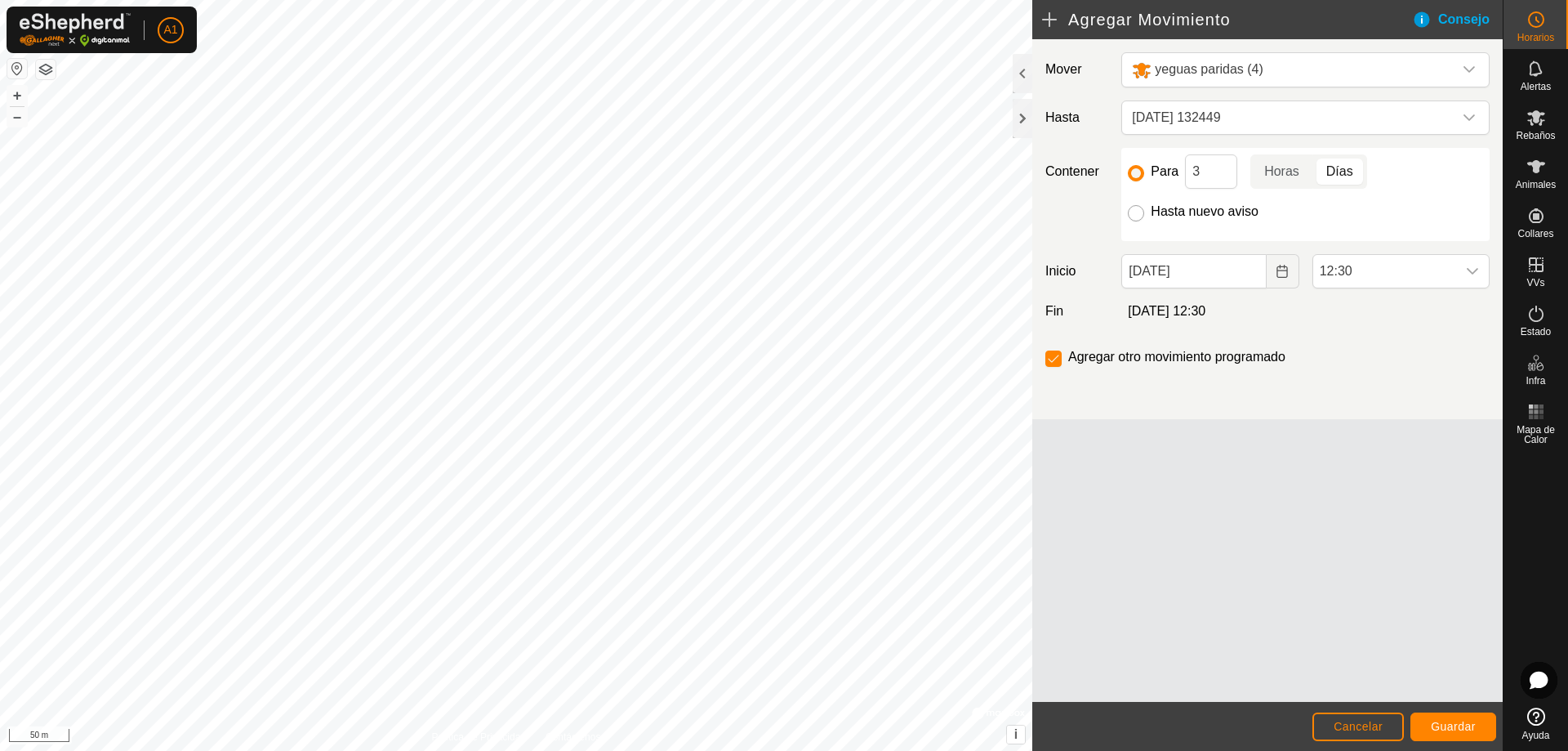
click at [1138, 216] on input "Hasta nuevo aviso" at bounding box center [1136, 213] width 16 height 16
radio input "true"
click at [1054, 366] on input "checkbox" at bounding box center [1054, 359] width 16 height 16
checkbox input "false"
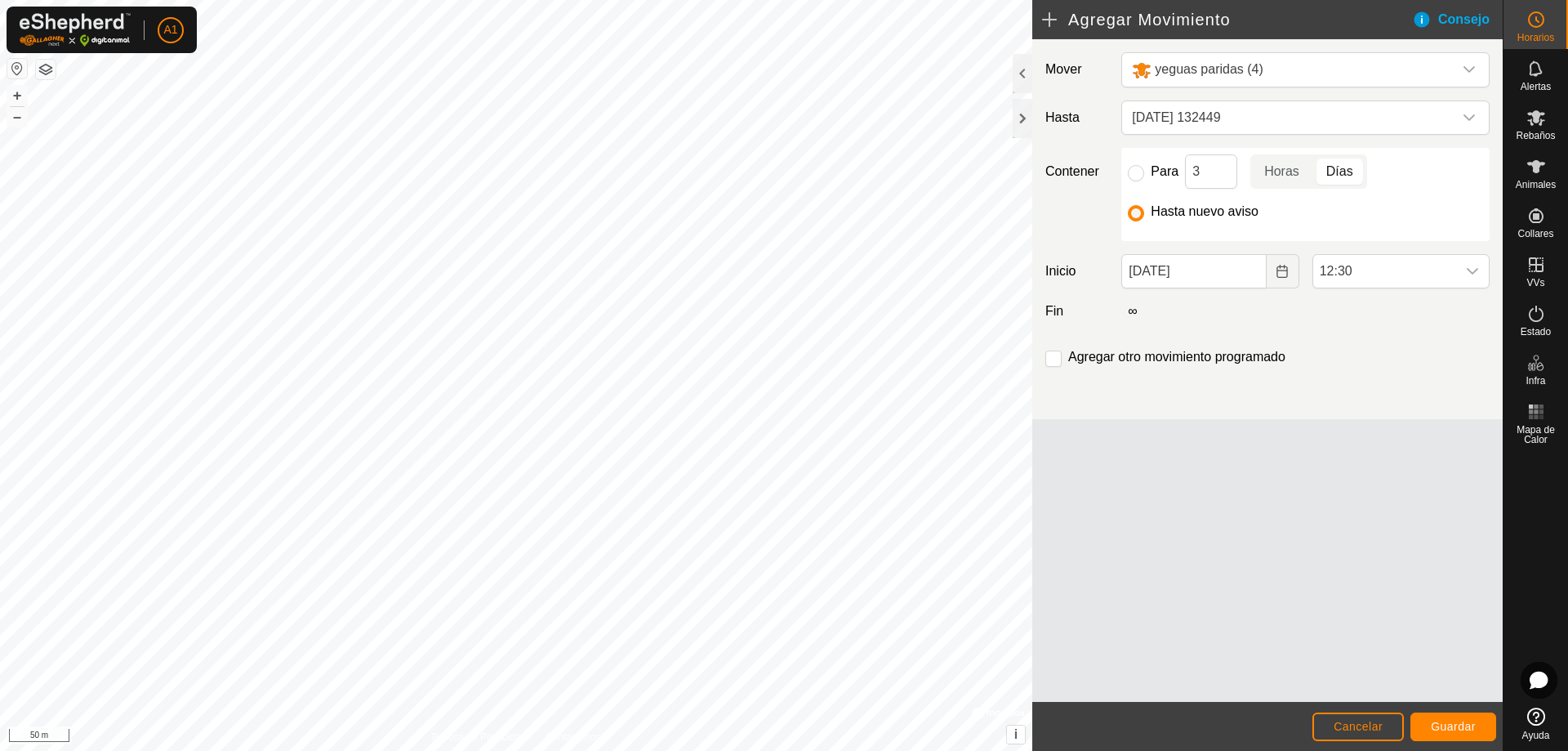
click at [1418, 16] on div "Consejo" at bounding box center [1456, 19] width 91 height 19
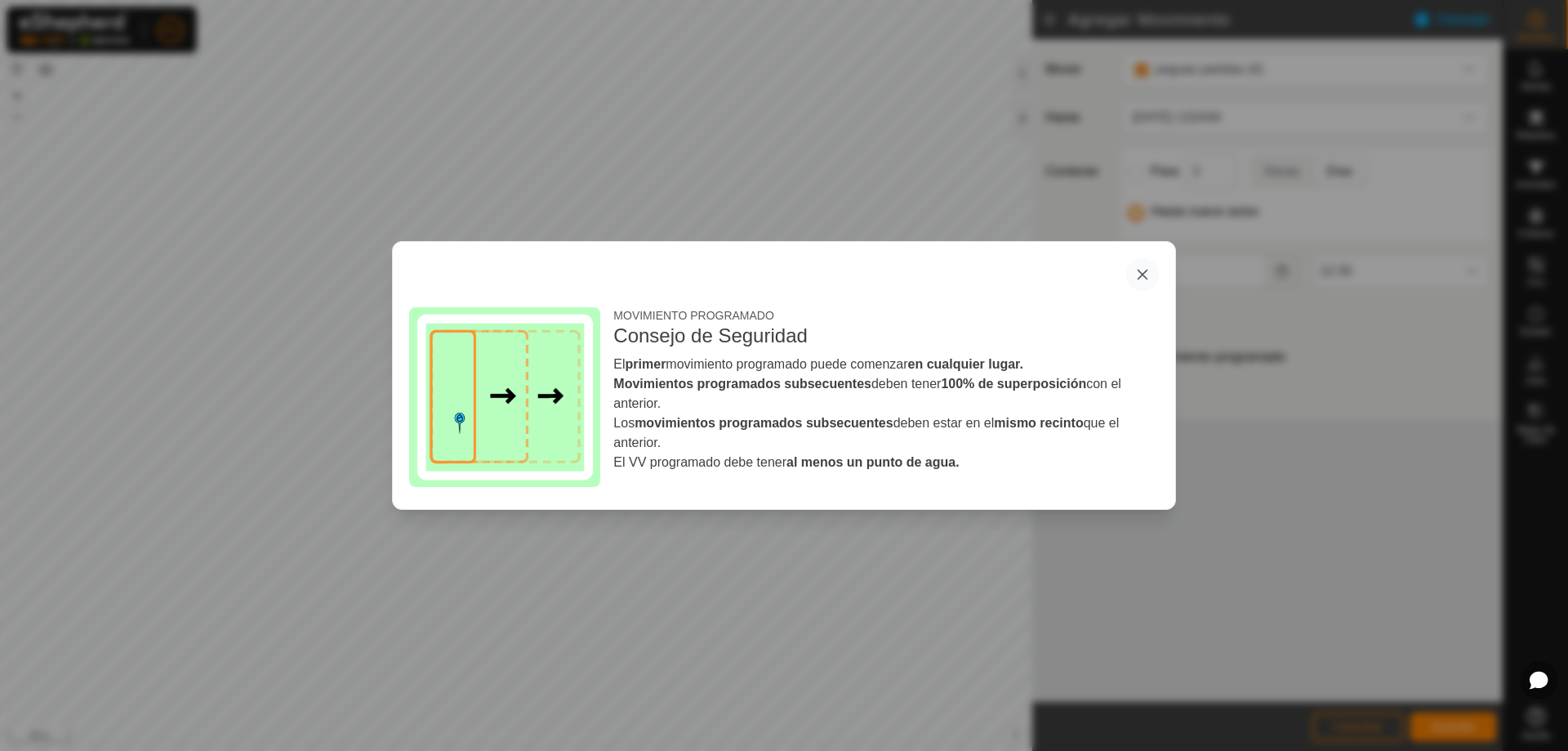
click at [1147, 276] on button "button" at bounding box center [1142, 275] width 33 height 33
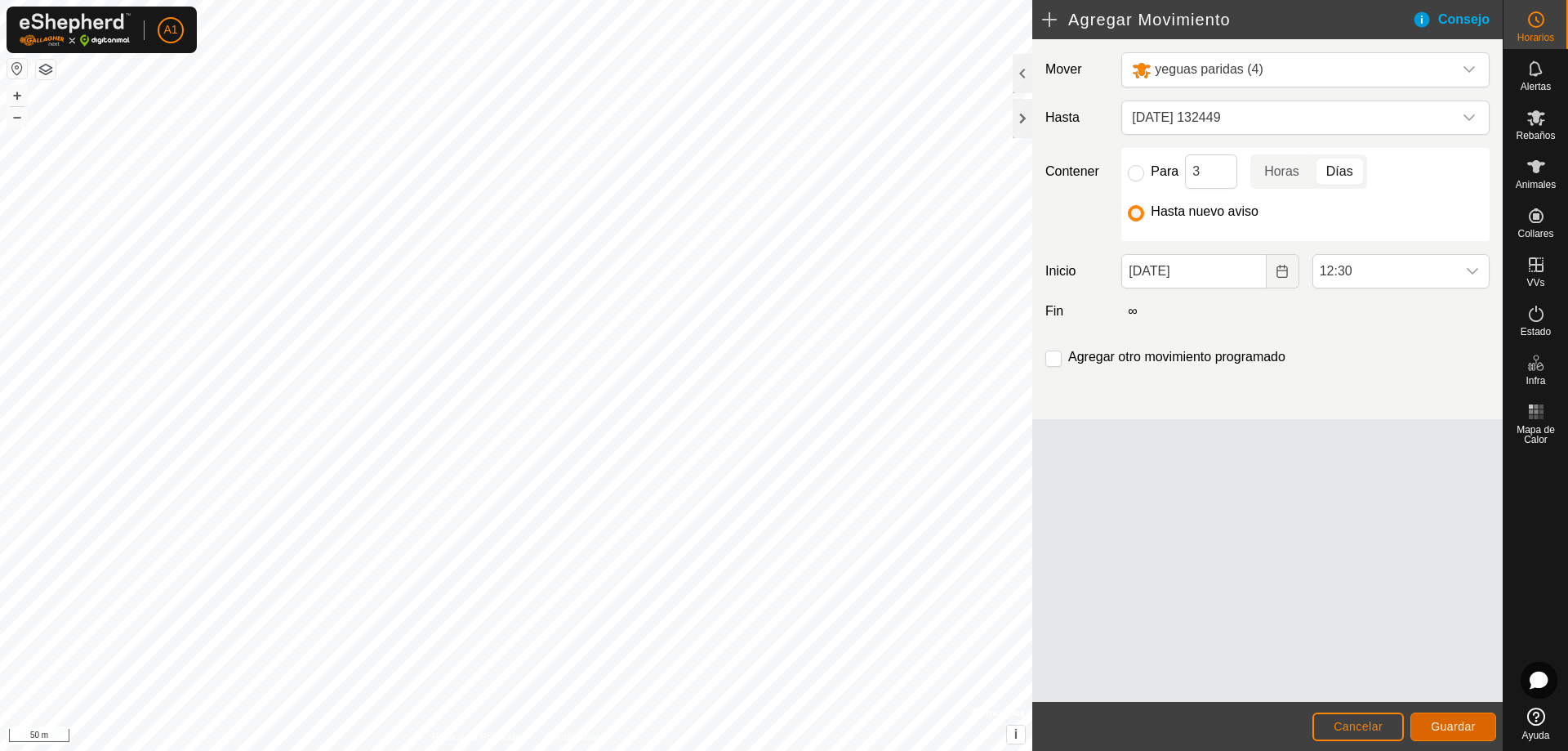
click at [1442, 731] on span "Guardar" at bounding box center [1453, 726] width 45 height 13
